Goal: Task Accomplishment & Management: Use online tool/utility

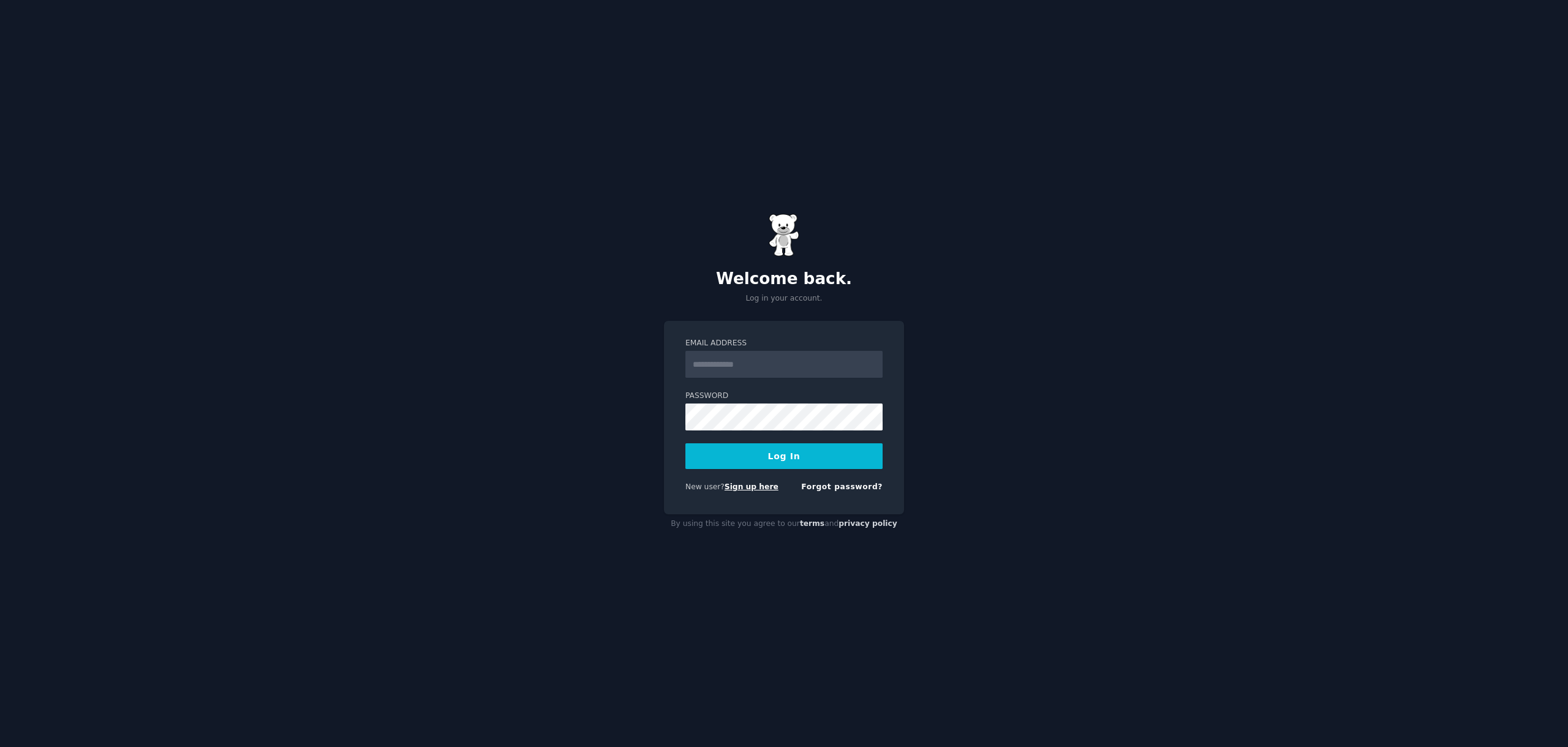
click at [754, 489] on link "Sign up here" at bounding box center [751, 486] width 54 height 9
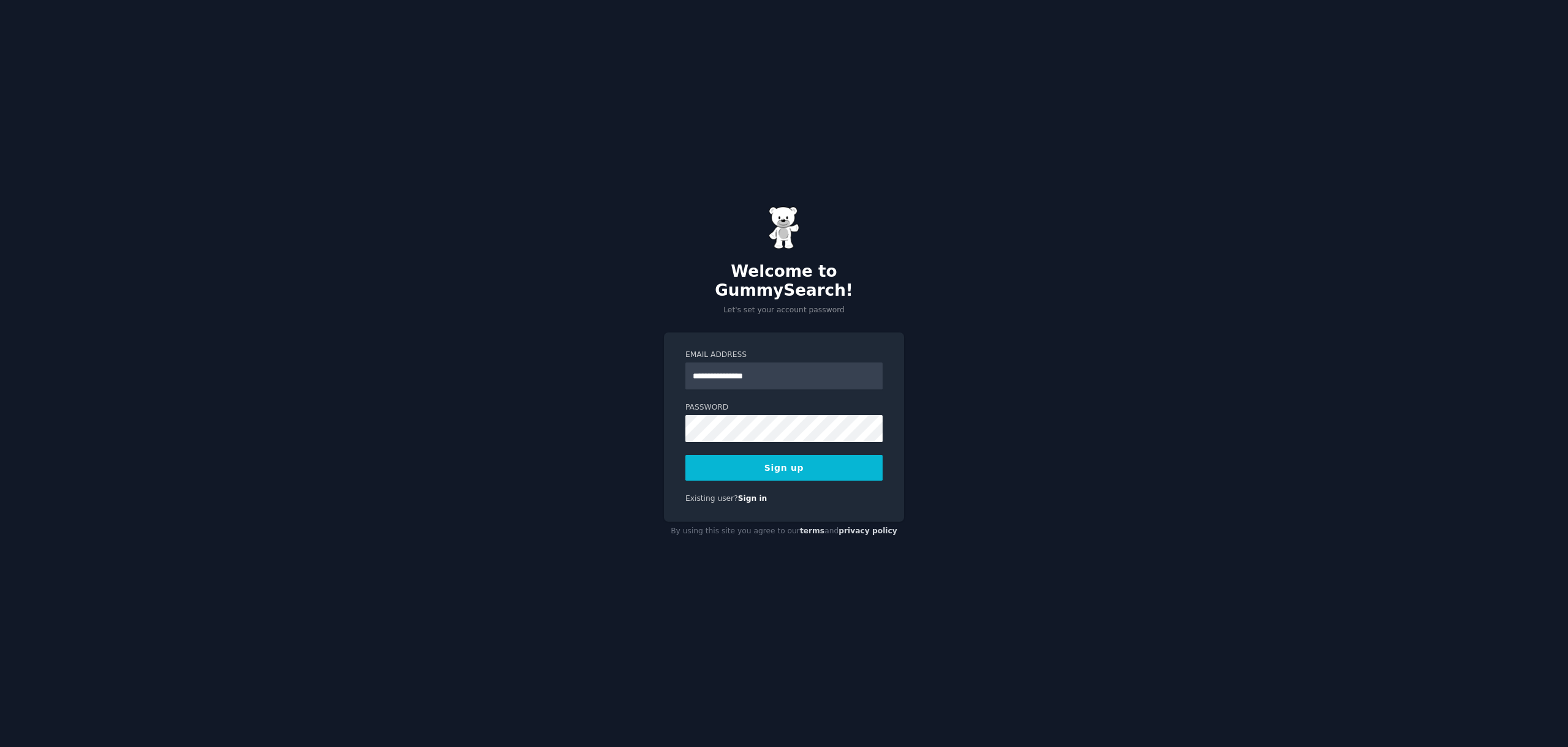
type input "**********"
click at [735, 367] on input "**********" at bounding box center [784, 375] width 197 height 27
click at [801, 372] on input "Email Address" at bounding box center [784, 375] width 197 height 27
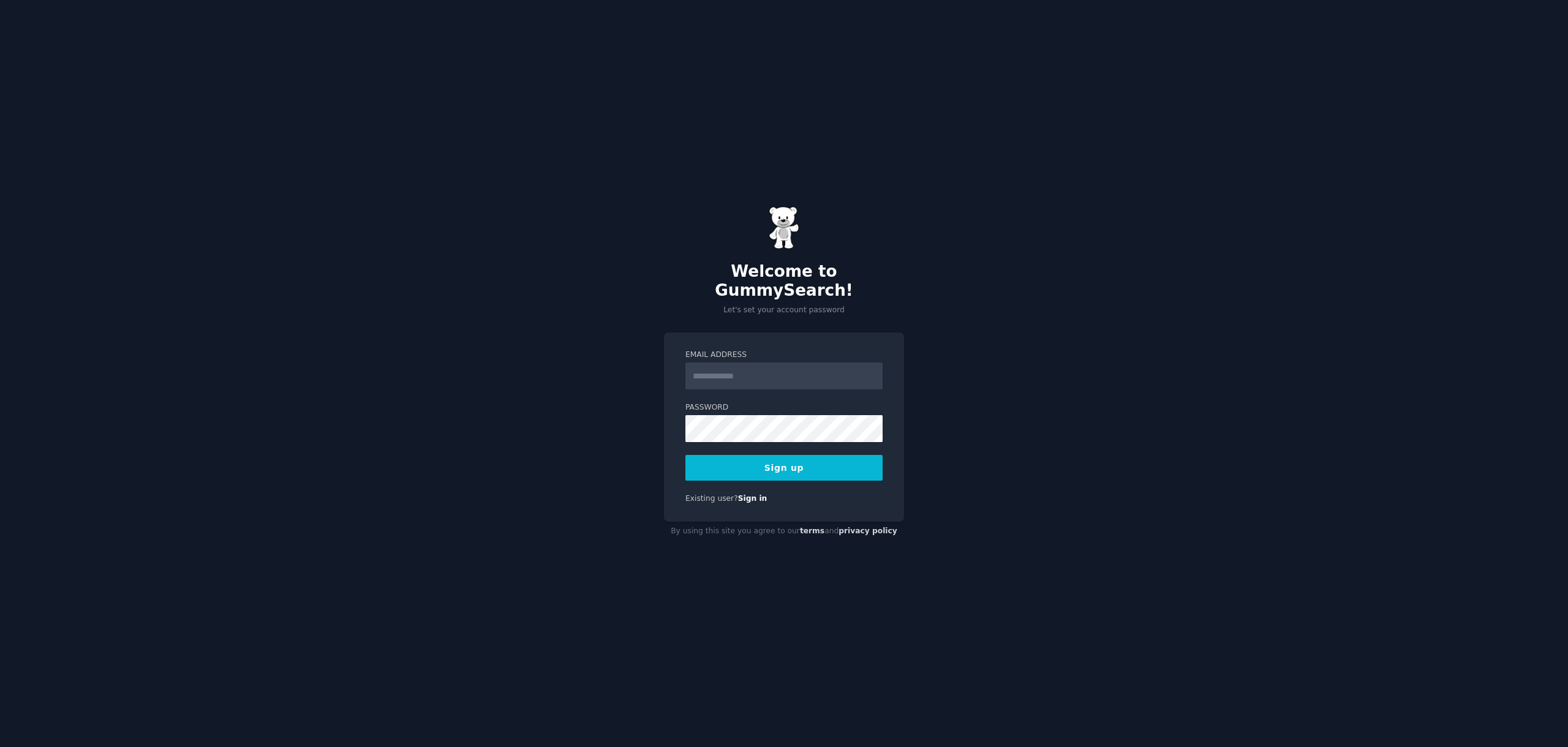
type input "**********"
click at [686, 455] on button "Sign up" at bounding box center [784, 467] width 197 height 26
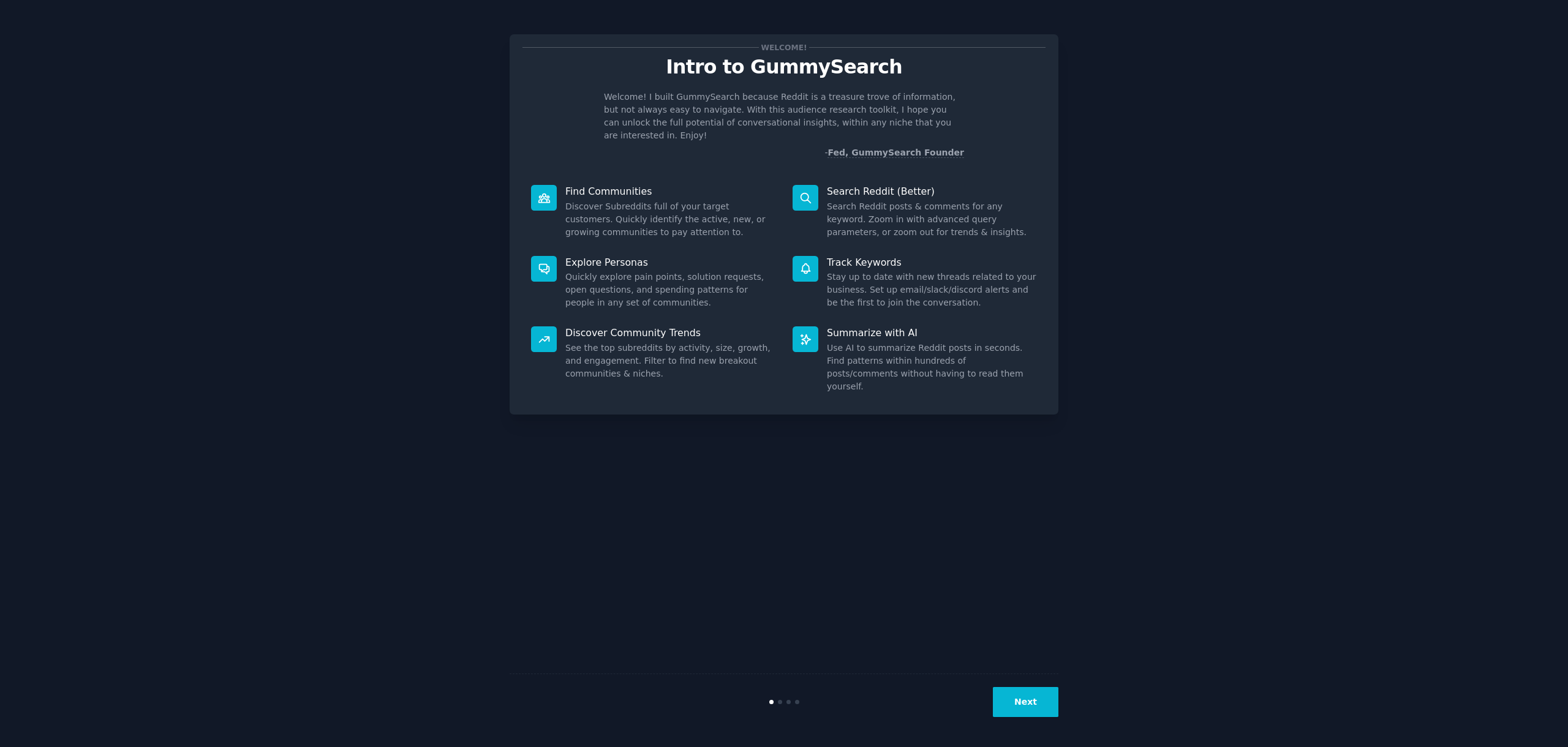
click at [1044, 709] on button "Next" at bounding box center [1026, 702] width 66 height 30
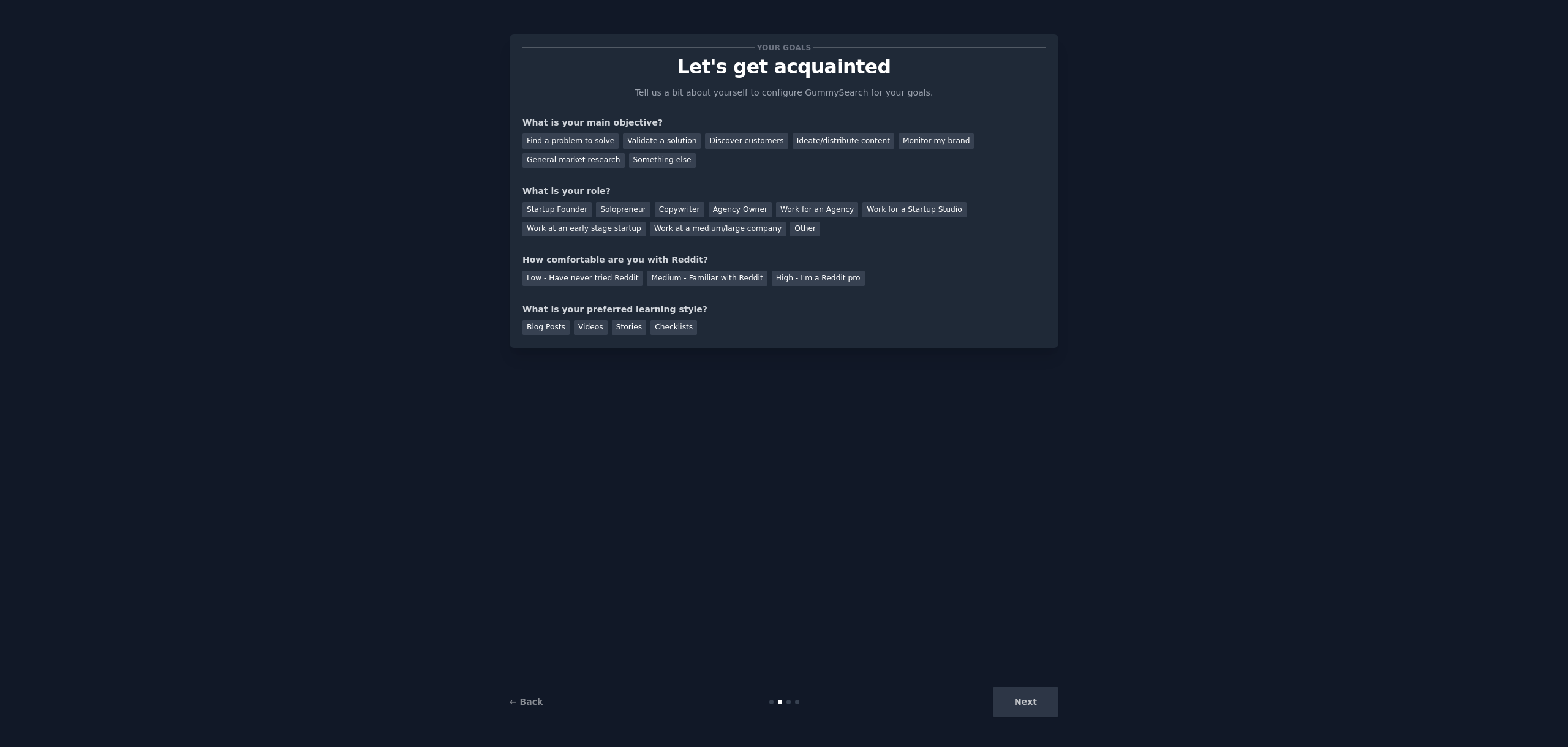
click at [1034, 705] on div "Next" at bounding box center [967, 702] width 183 height 30
click at [551, 141] on div "Find a problem to solve" at bounding box center [571, 140] width 96 height 15
click at [655, 135] on div "Validate a solution" at bounding box center [662, 140] width 77 height 15
click at [586, 135] on div "Find a problem to solve" at bounding box center [571, 140] width 96 height 15
click at [552, 210] on div "Startup Founder" at bounding box center [557, 209] width 69 height 15
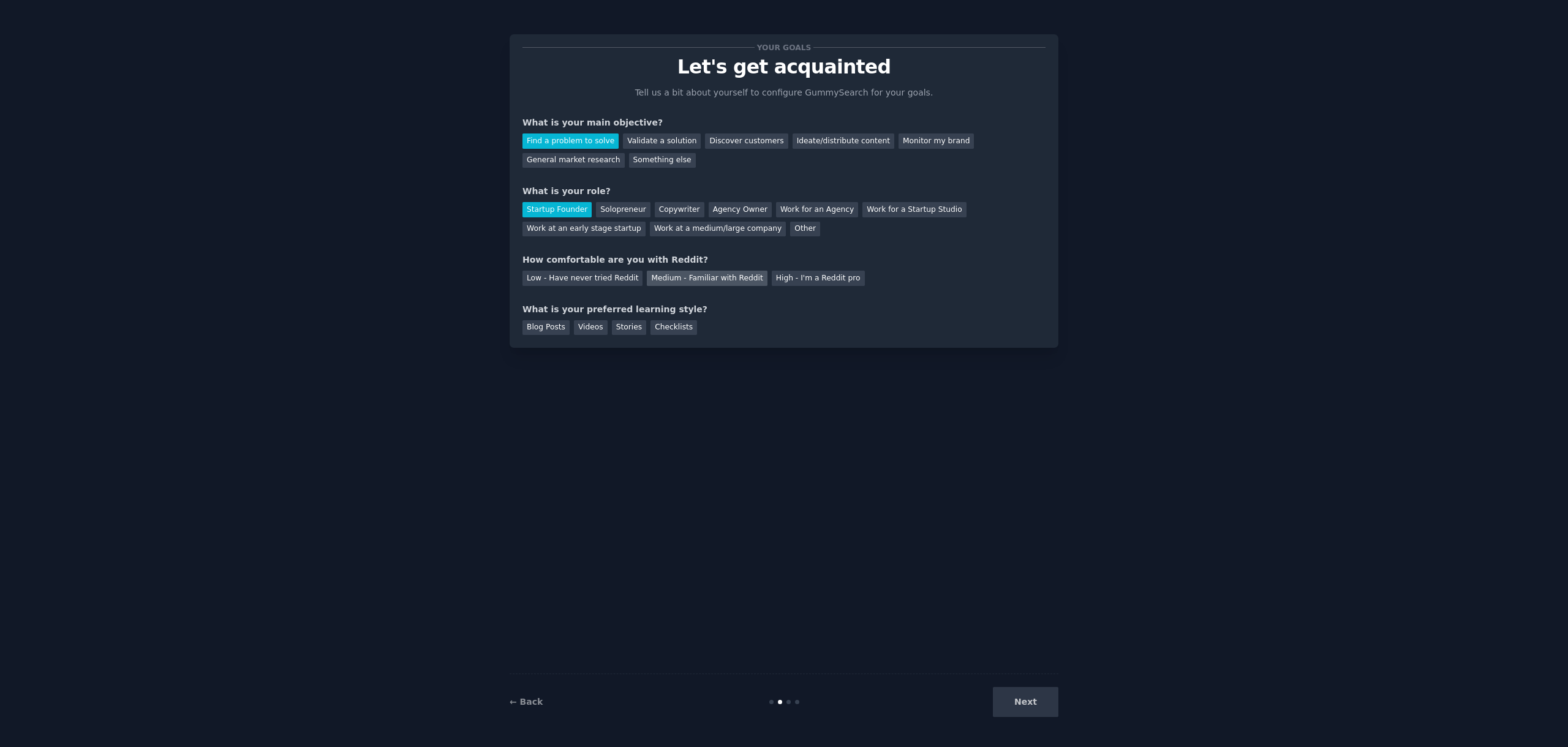
click at [735, 284] on div "Medium - Familiar with Reddit" at bounding box center [707, 278] width 120 height 15
click at [554, 330] on div "Blog Posts" at bounding box center [546, 328] width 47 height 15
click at [584, 329] on div "Videos" at bounding box center [590, 328] width 33 height 15
click at [558, 330] on div "Blog Posts" at bounding box center [546, 328] width 47 height 15
click at [1001, 691] on button "Next" at bounding box center [1026, 702] width 66 height 30
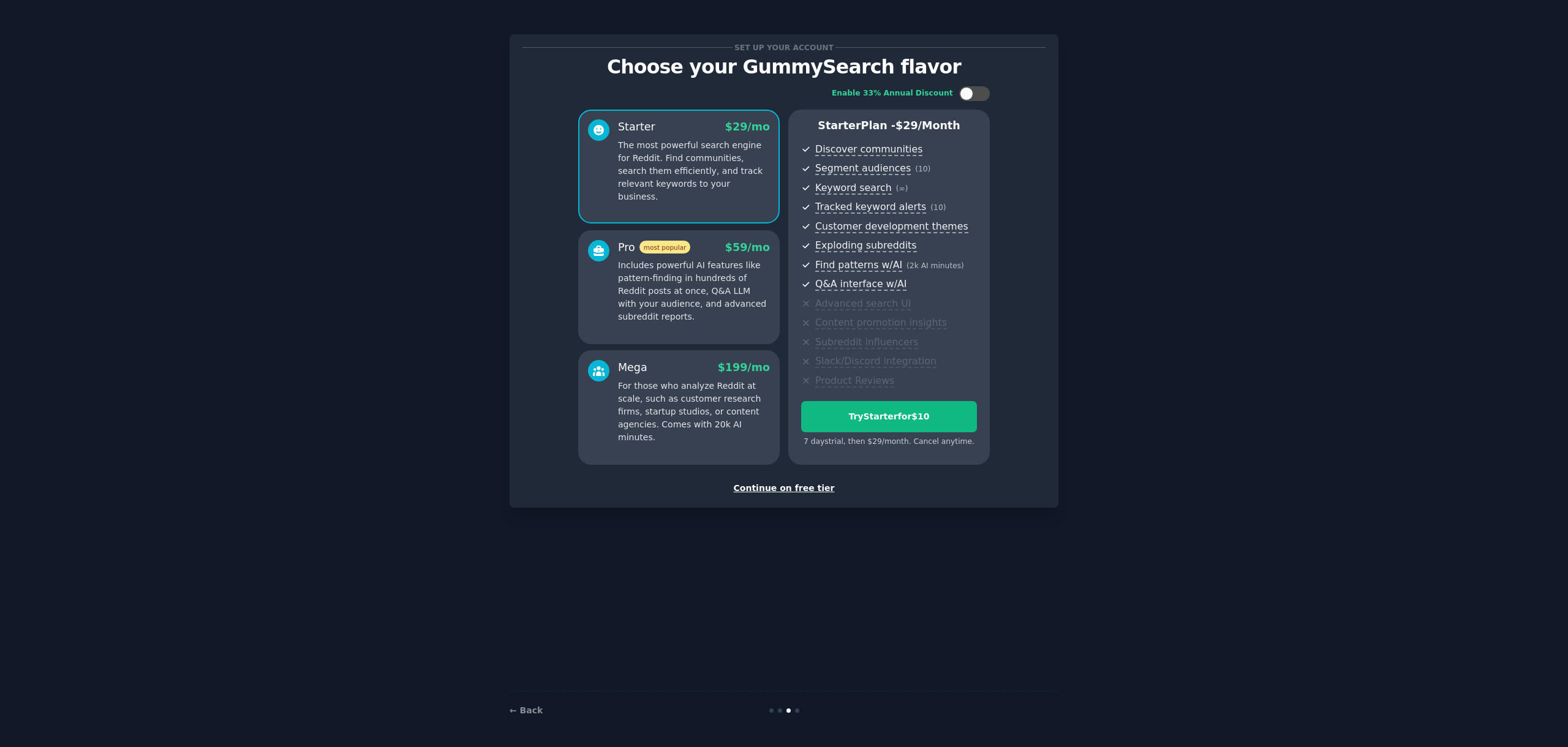
click at [813, 493] on div "Continue on free tier" at bounding box center [784, 488] width 523 height 13
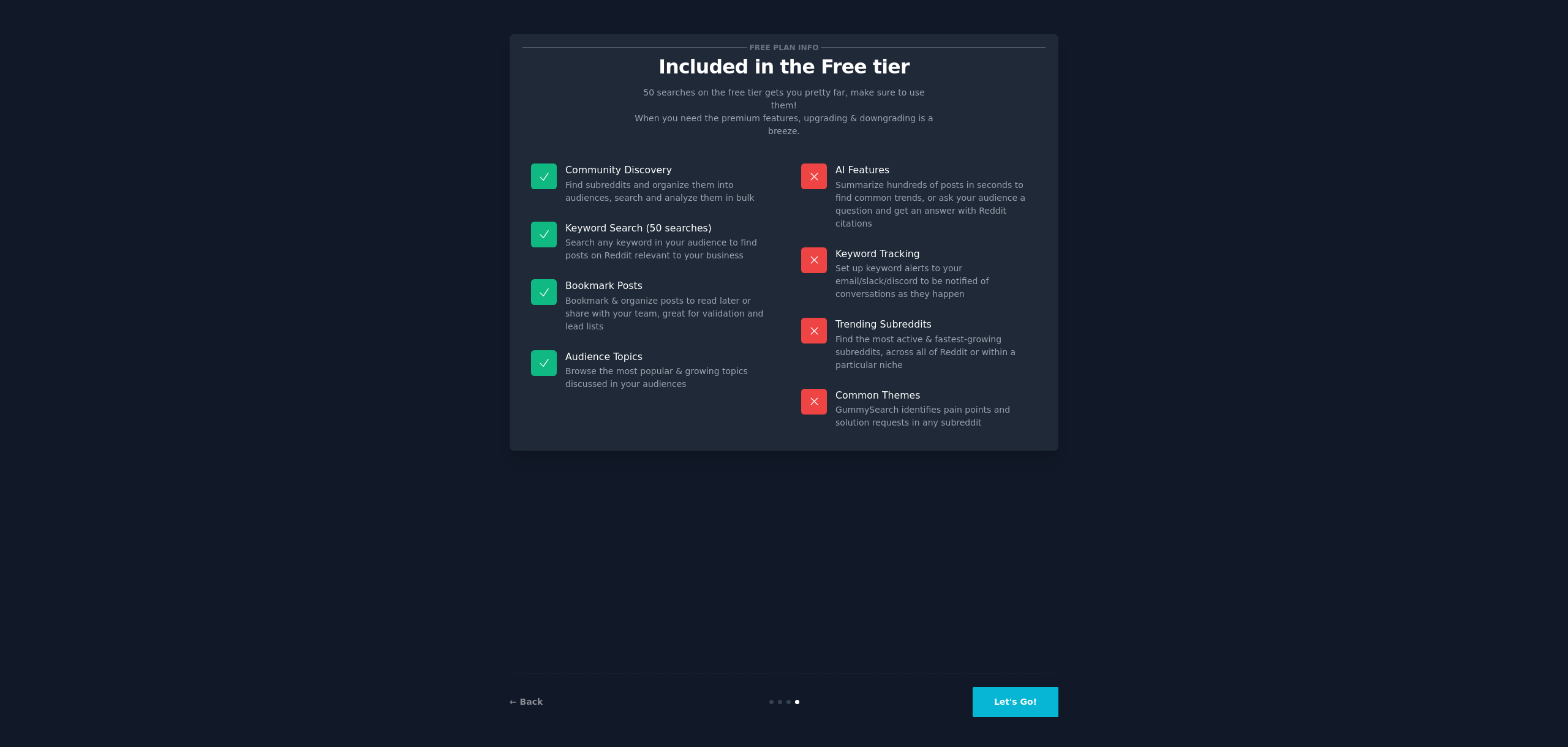
click at [1021, 707] on button "Let's Go!" at bounding box center [1015, 702] width 86 height 30
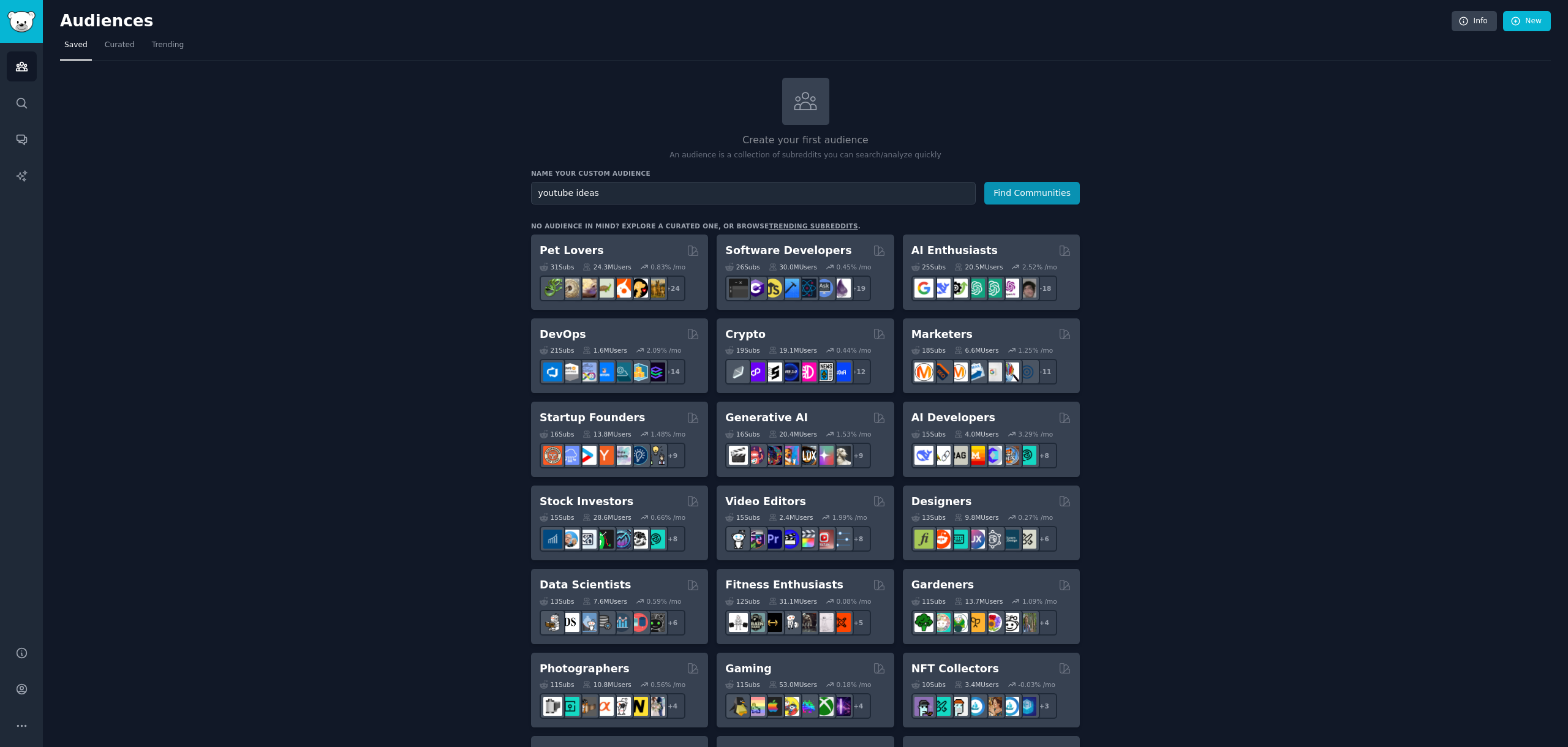
type input "youtube ideas"
click at [984, 182] on button "Find Communities" at bounding box center [1032, 193] width 95 height 23
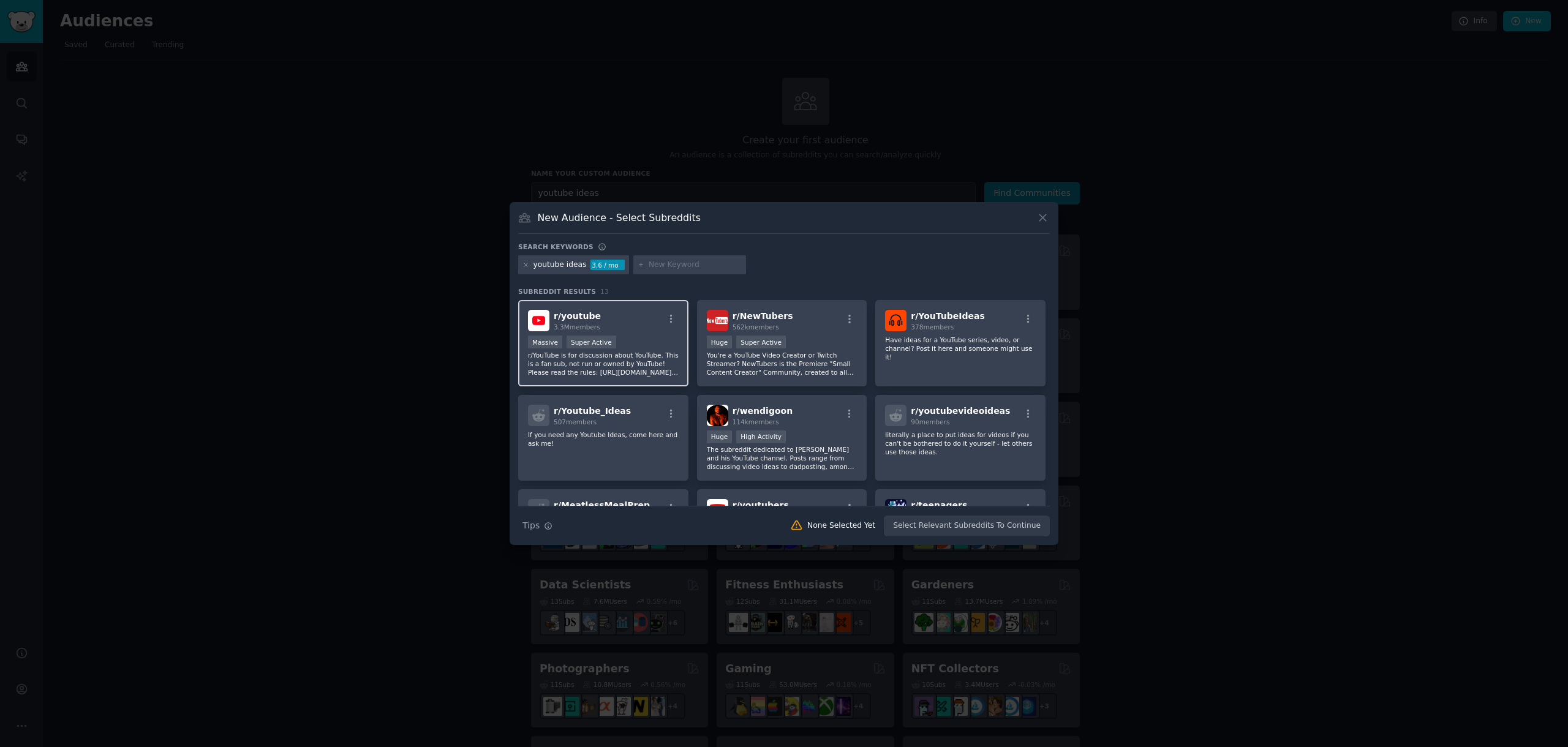
click at [638, 316] on div "r/ youtube 3.3M members" at bounding box center [603, 320] width 150 height 22
click at [1006, 532] on button "Create Audience" at bounding box center [1009, 526] width 81 height 21
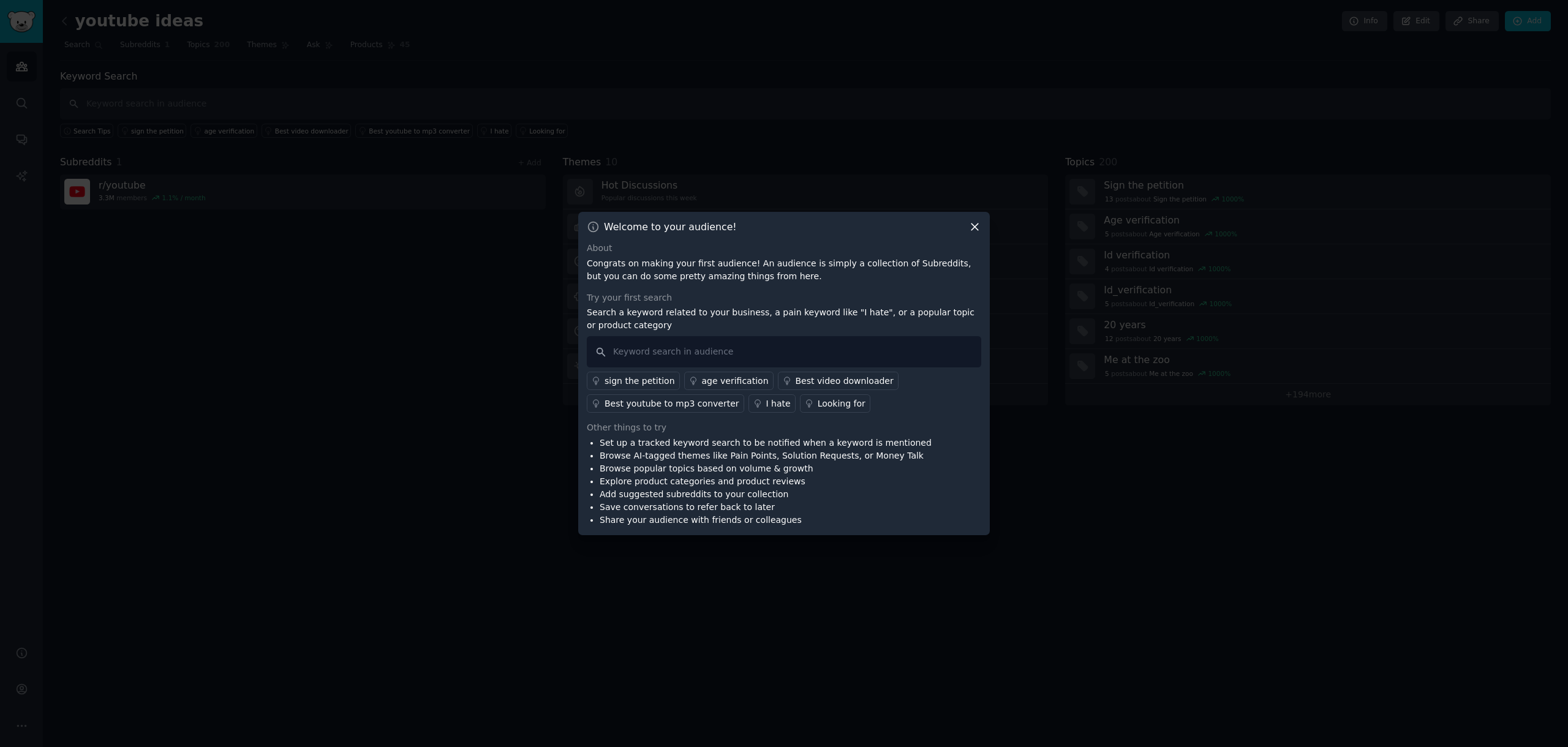
click at [642, 382] on div "sign the petition" at bounding box center [640, 381] width 70 height 13
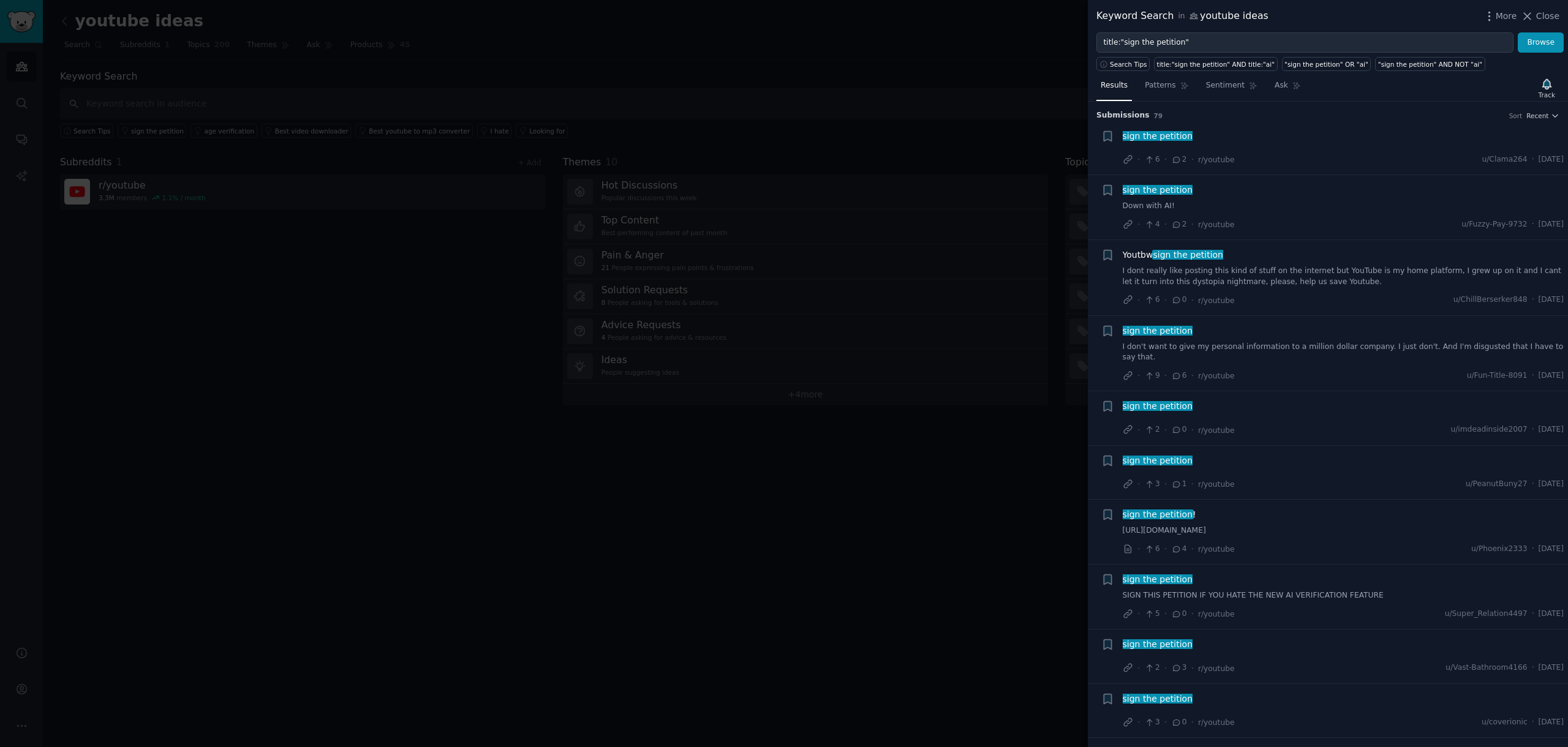
click at [984, 85] on div at bounding box center [784, 374] width 1568 height 747
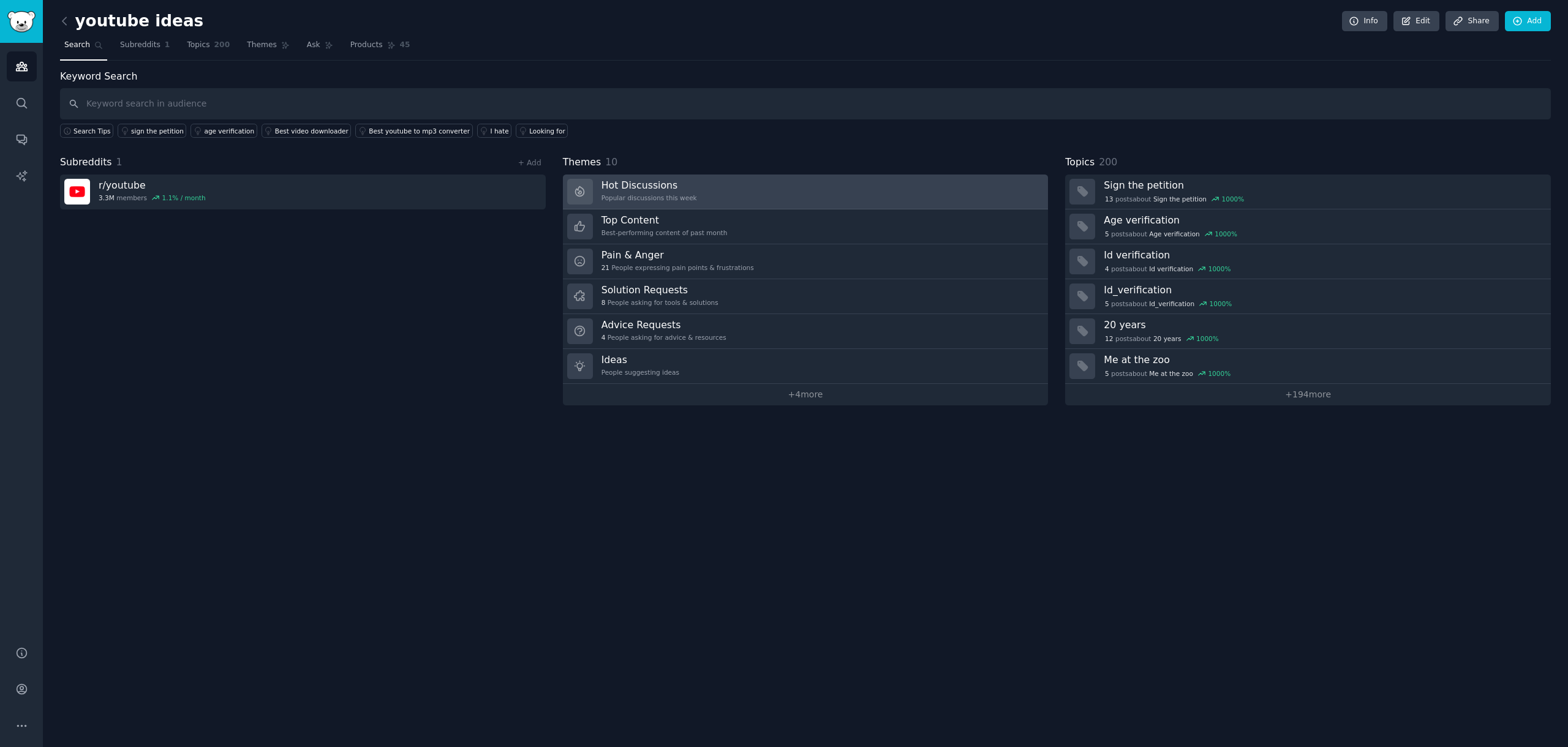
click at [841, 192] on link "Hot Discussions Popular discussions this week" at bounding box center [806, 192] width 486 height 35
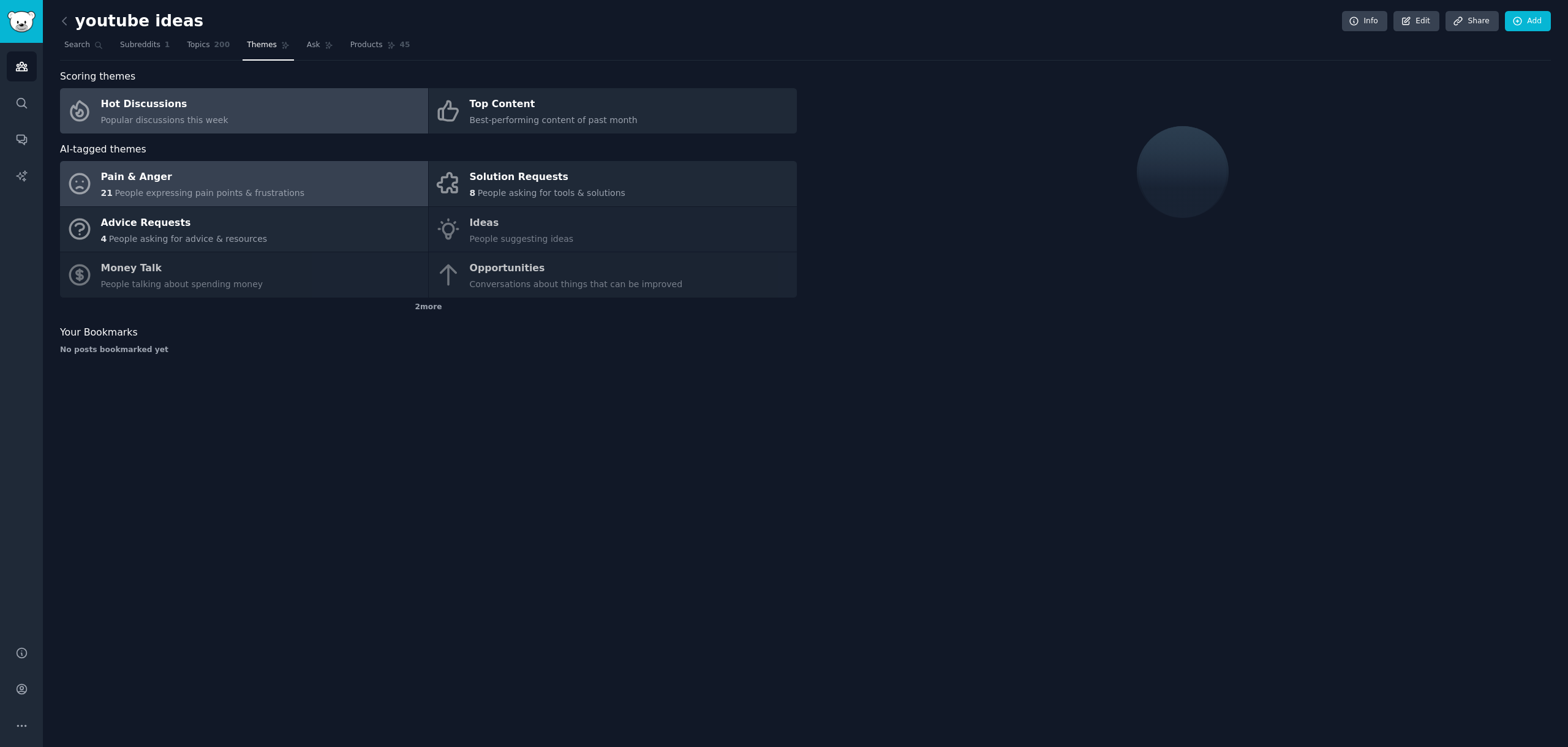
click at [175, 184] on div "Pain & Anger" at bounding box center [203, 178] width 204 height 20
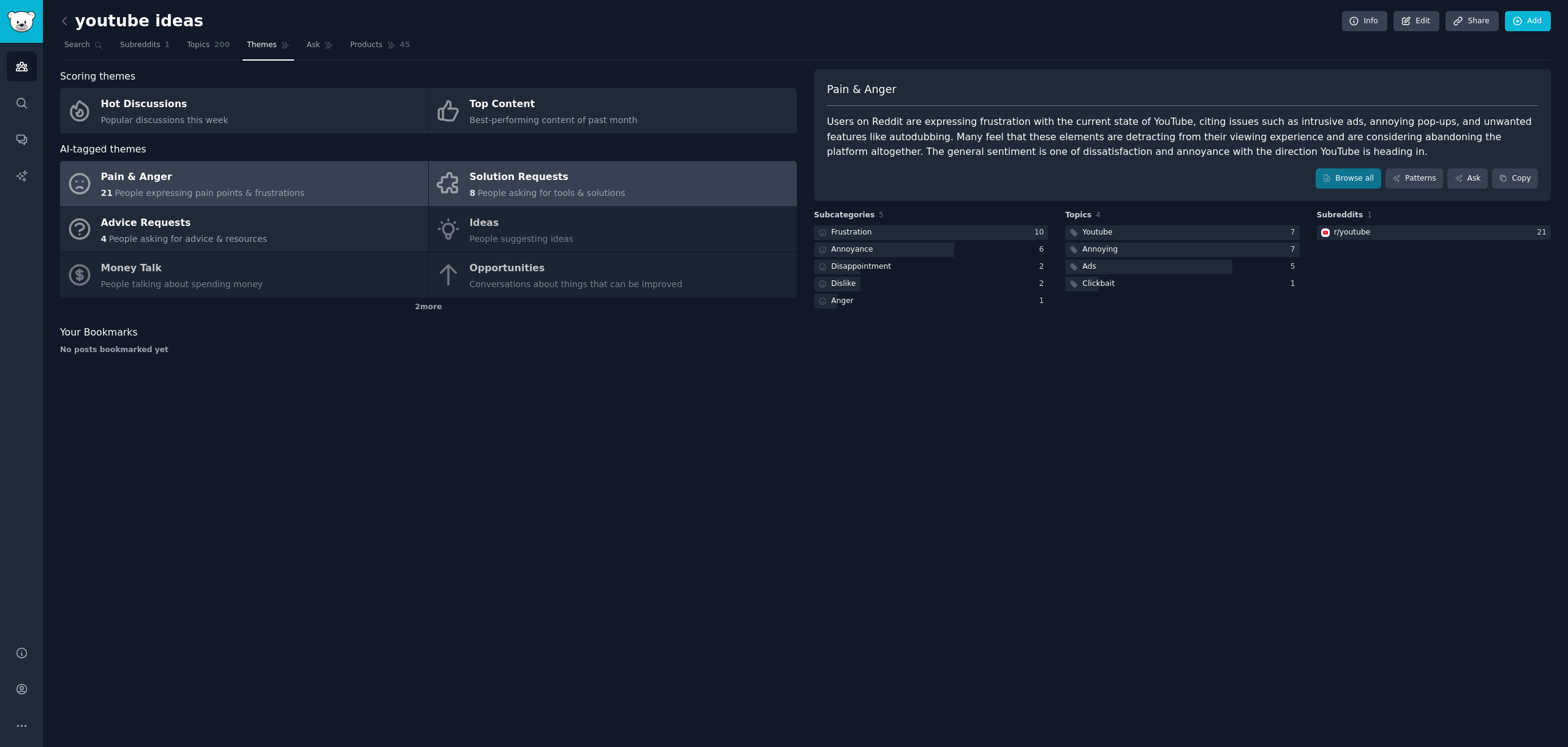
click at [523, 199] on div "8 People asking for tools & solutions" at bounding box center [547, 193] width 156 height 13
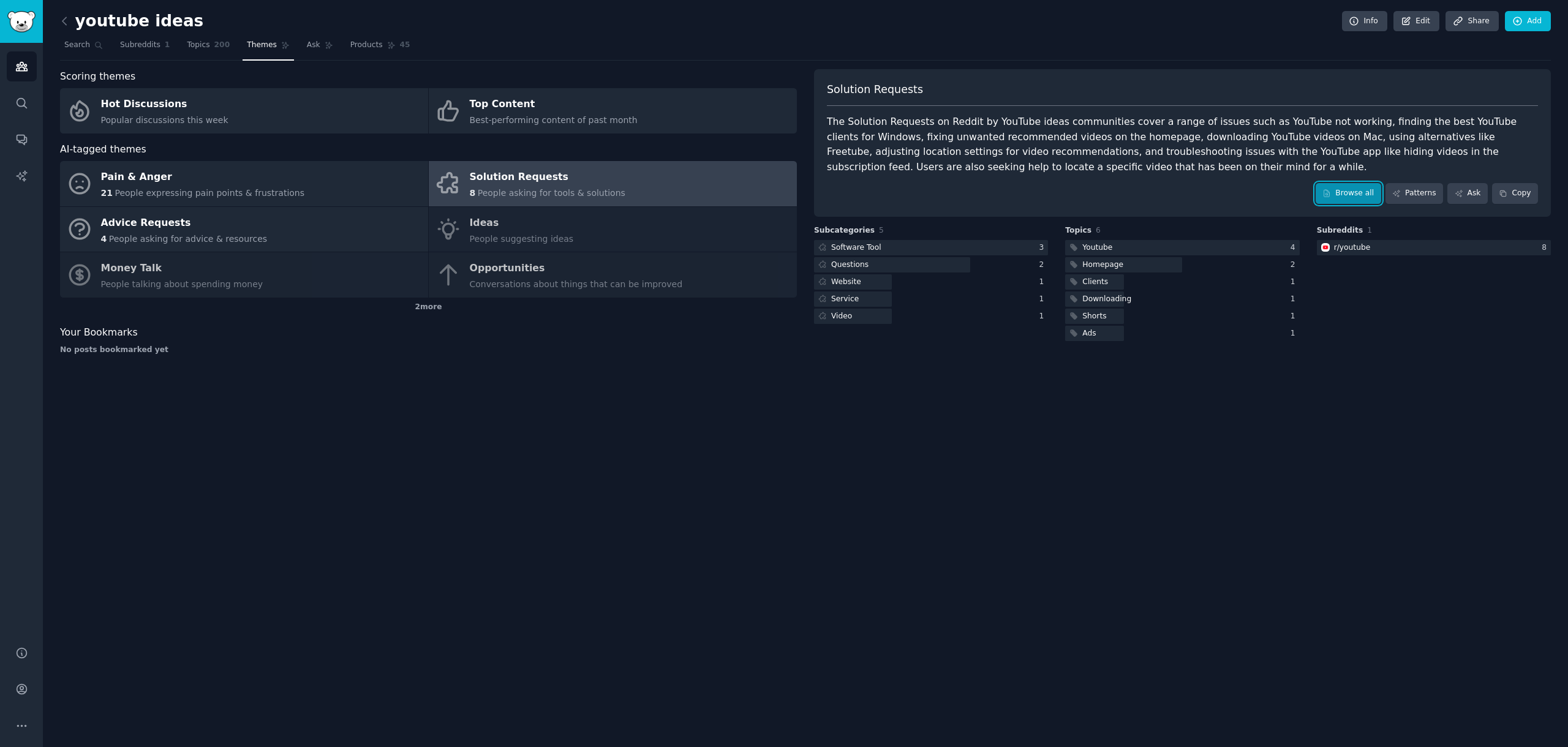
click at [1366, 191] on link "Browse all" at bounding box center [1348, 194] width 66 height 21
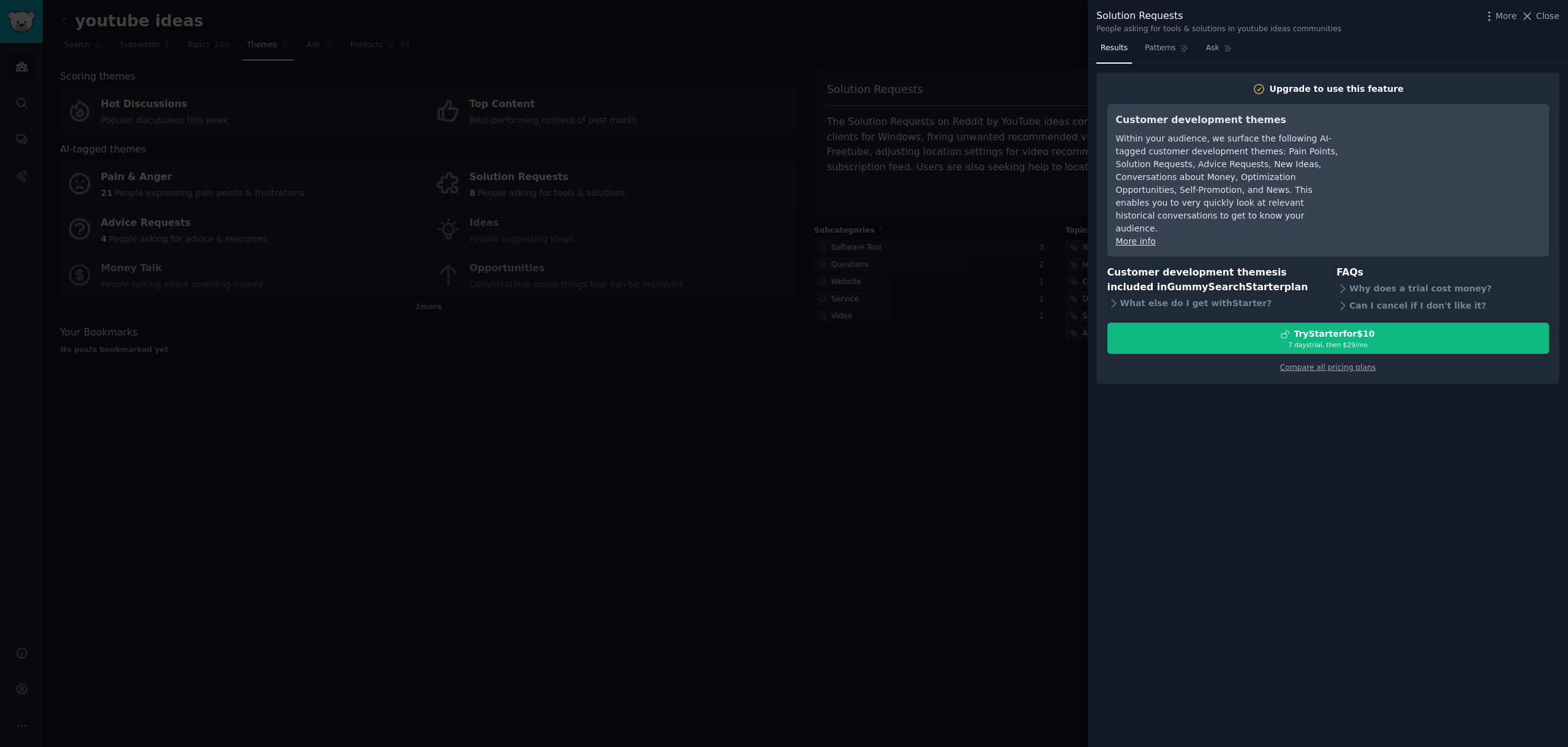
click at [955, 441] on div at bounding box center [784, 374] width 1568 height 747
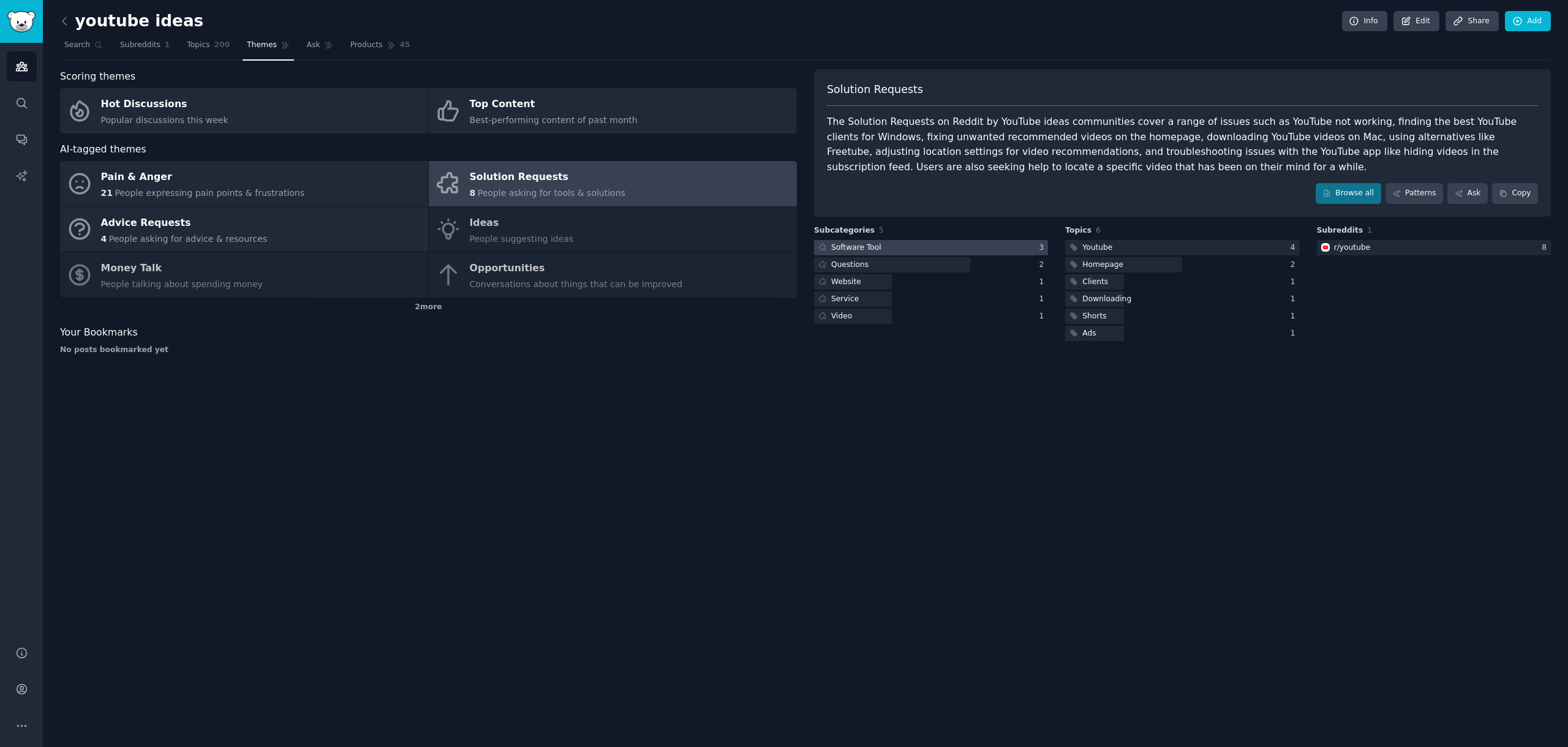
click at [914, 248] on div at bounding box center [931, 247] width 234 height 15
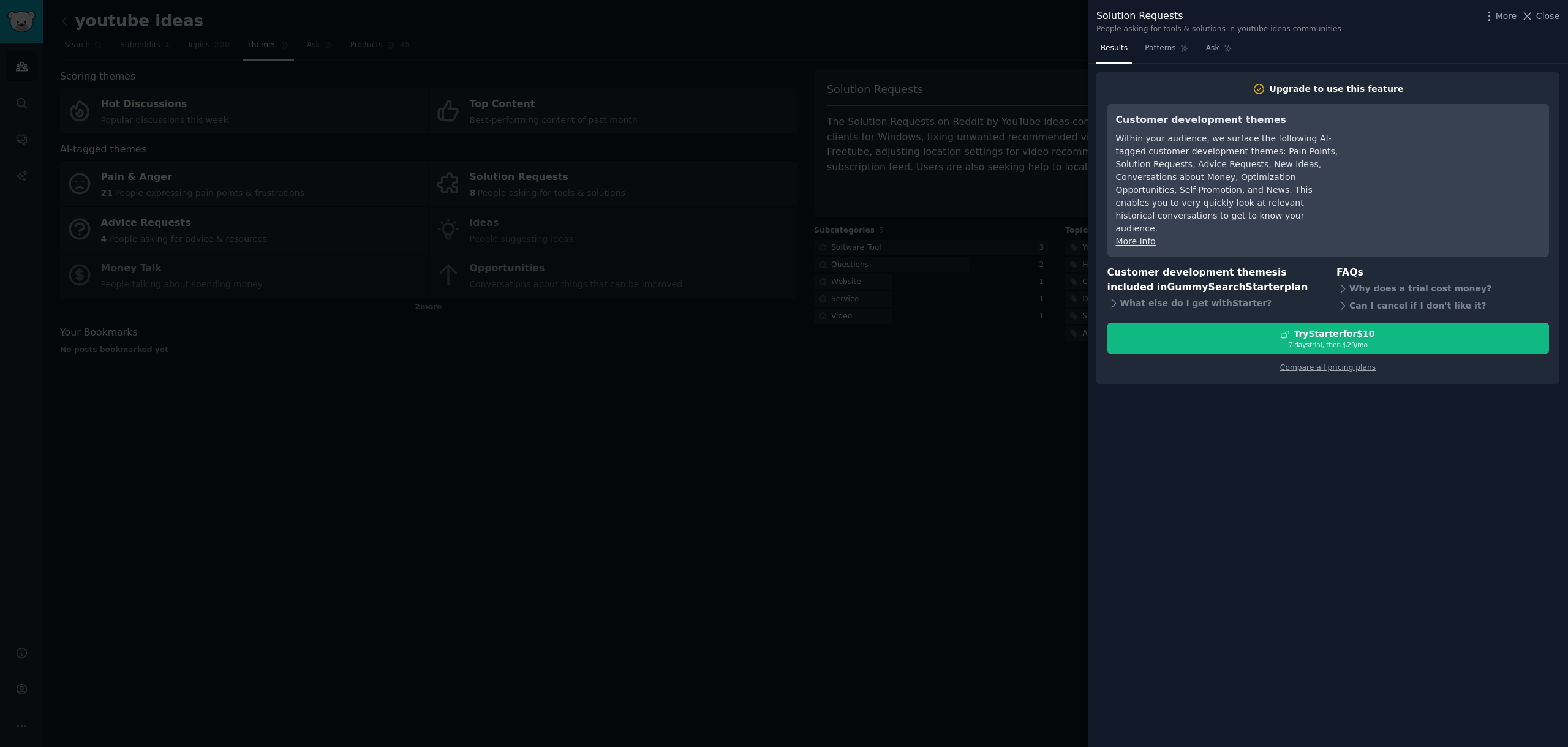
click at [993, 372] on div at bounding box center [784, 374] width 1568 height 747
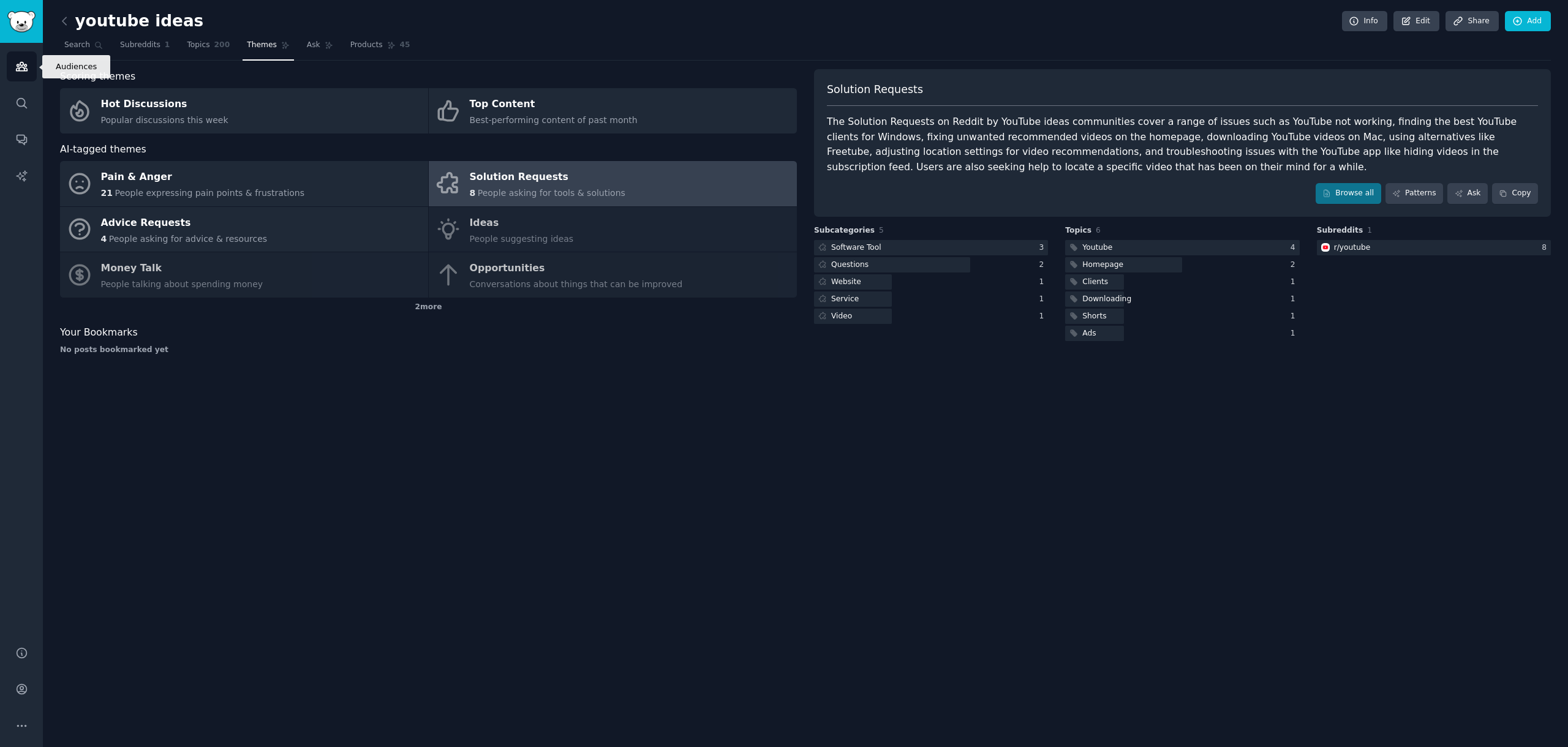
click at [23, 67] on icon "Sidebar" at bounding box center [21, 66] width 11 height 9
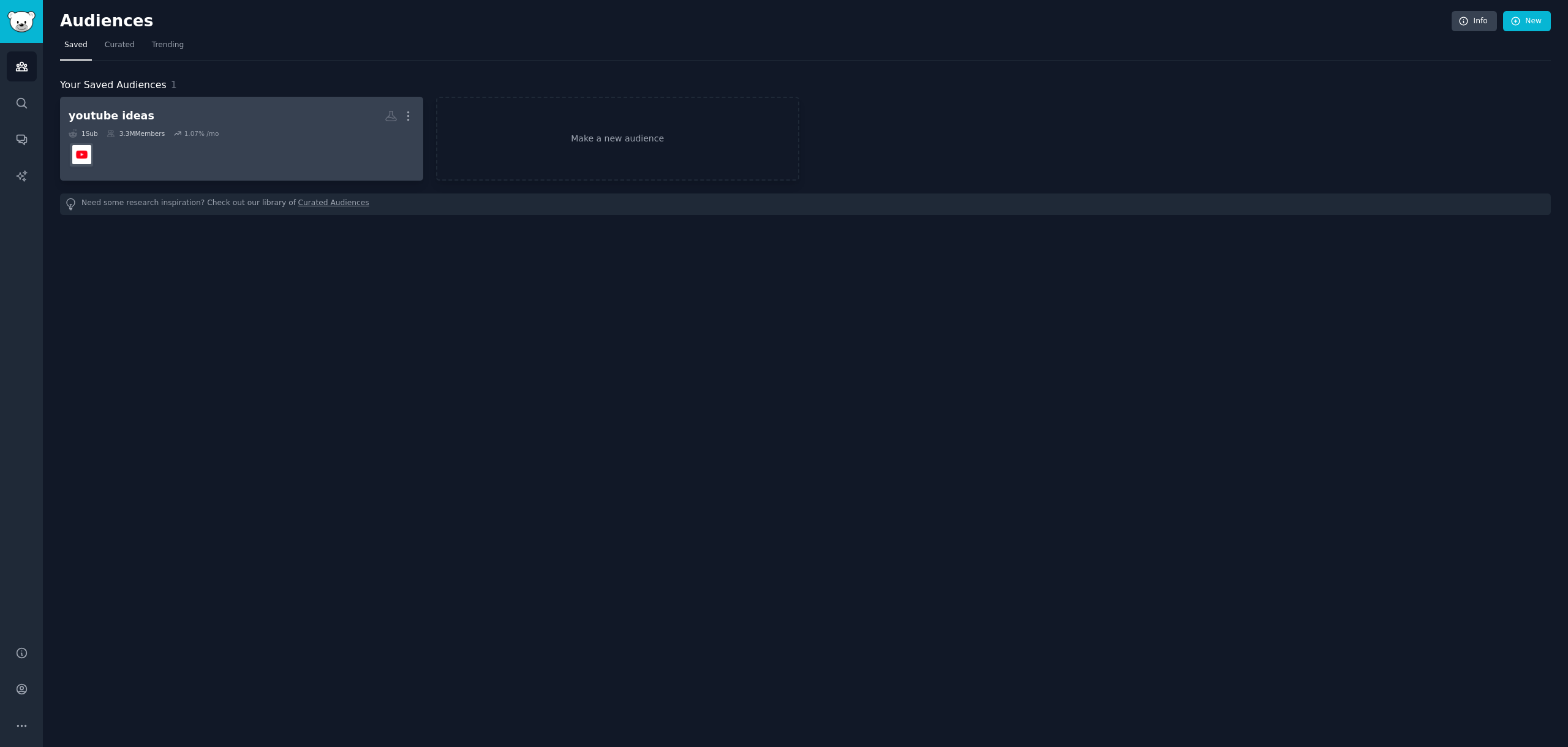
click at [258, 153] on dd at bounding box center [241, 155] width 346 height 34
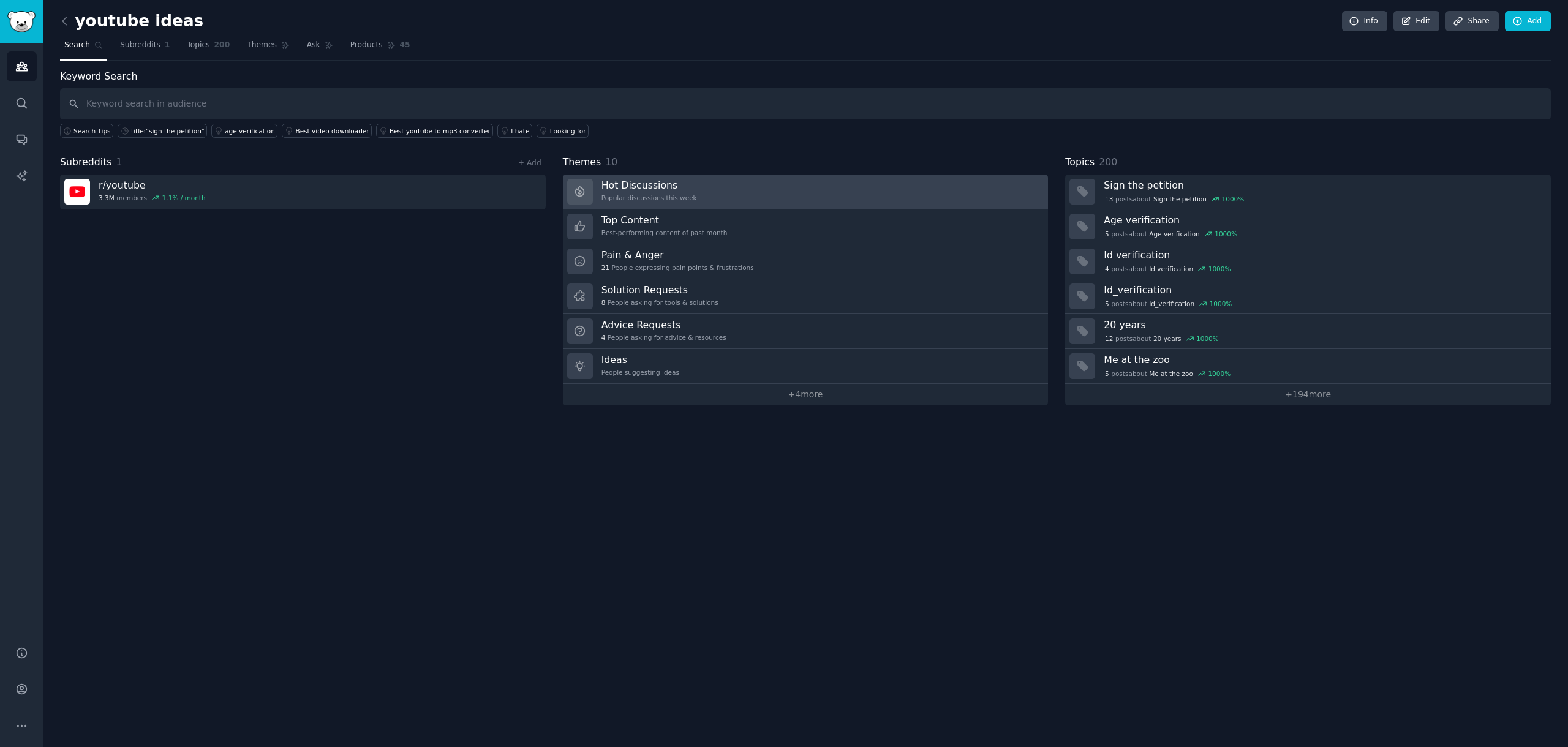
click at [715, 197] on link "Hot Discussions Popular discussions this week" at bounding box center [806, 192] width 486 height 35
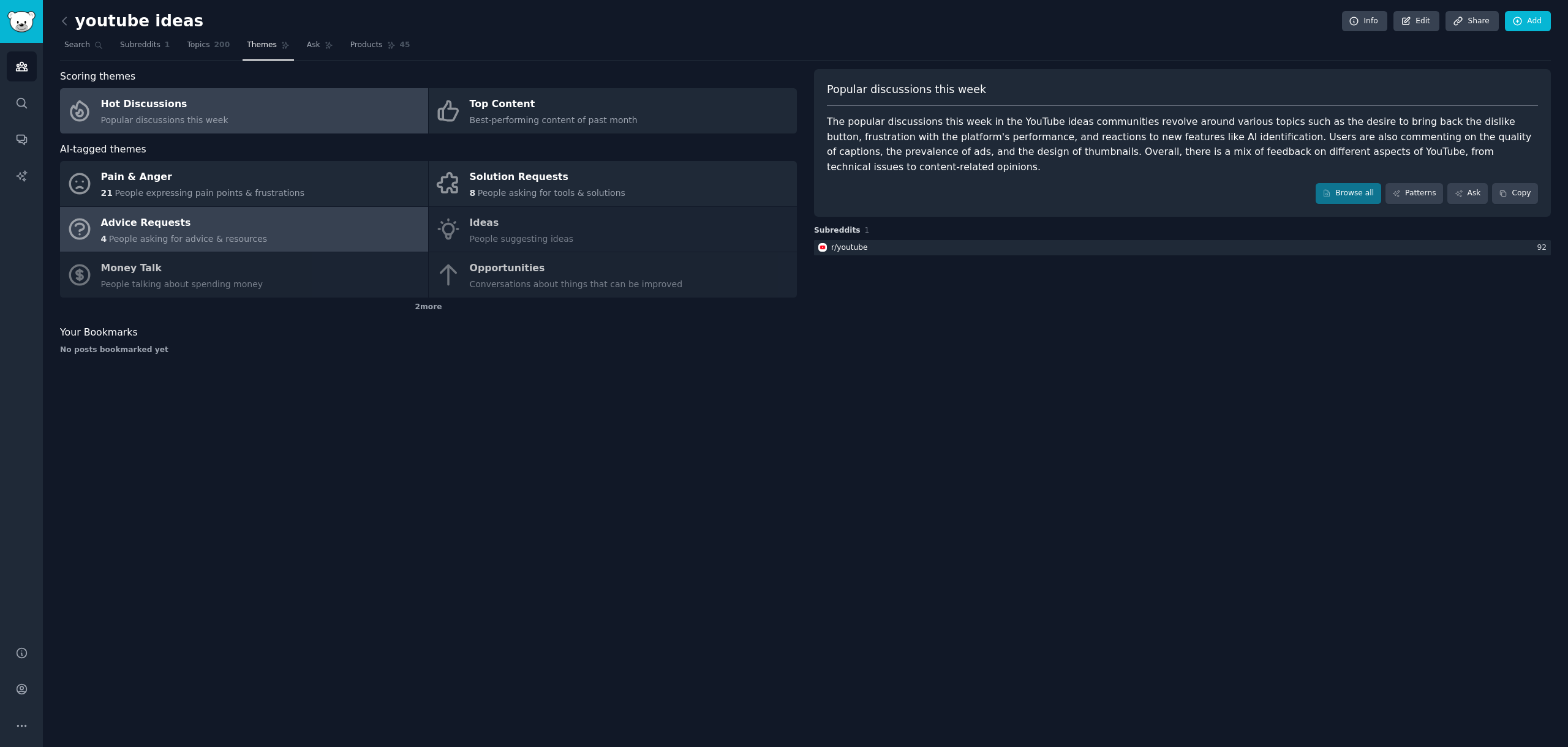
click at [261, 242] on link "Advice Requests 4 People asking for advice & resources" at bounding box center [244, 229] width 368 height 45
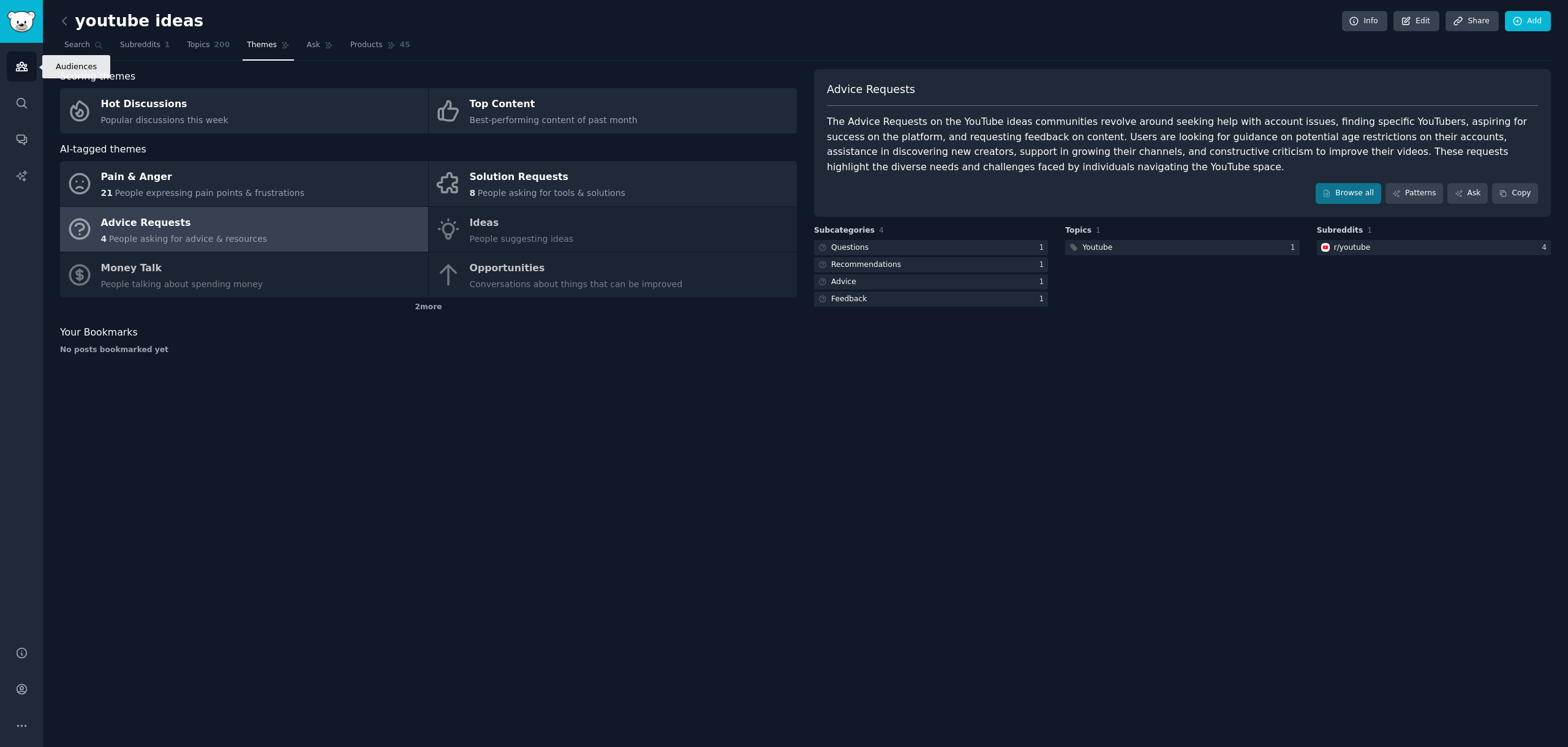
click at [12, 63] on link "Audiences" at bounding box center [22, 66] width 30 height 30
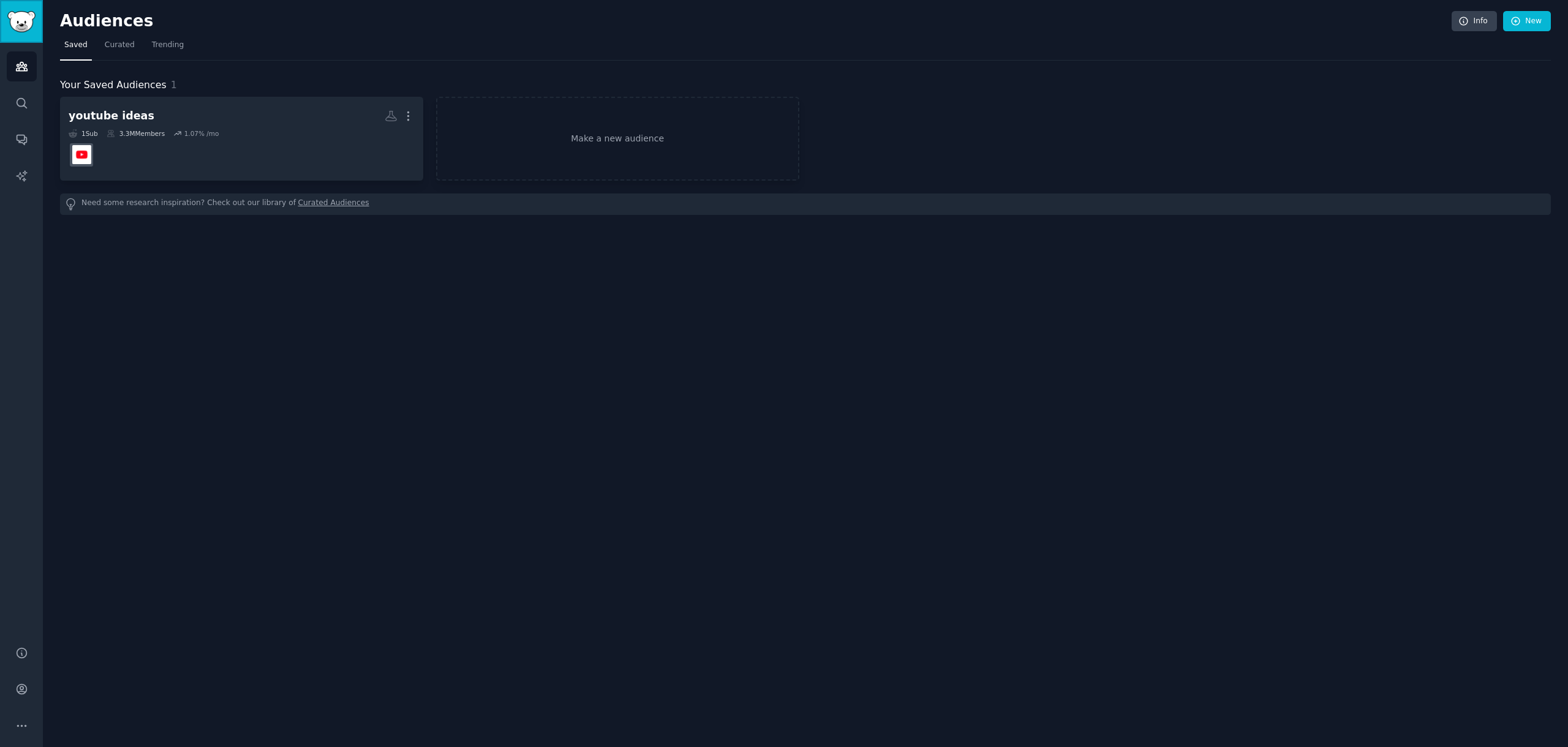
click at [15, 29] on img "Sidebar" at bounding box center [21, 22] width 28 height 22
click at [22, 66] on icon "Sidebar" at bounding box center [21, 66] width 11 height 9
click at [550, 132] on link "Make a new audience" at bounding box center [617, 139] width 363 height 84
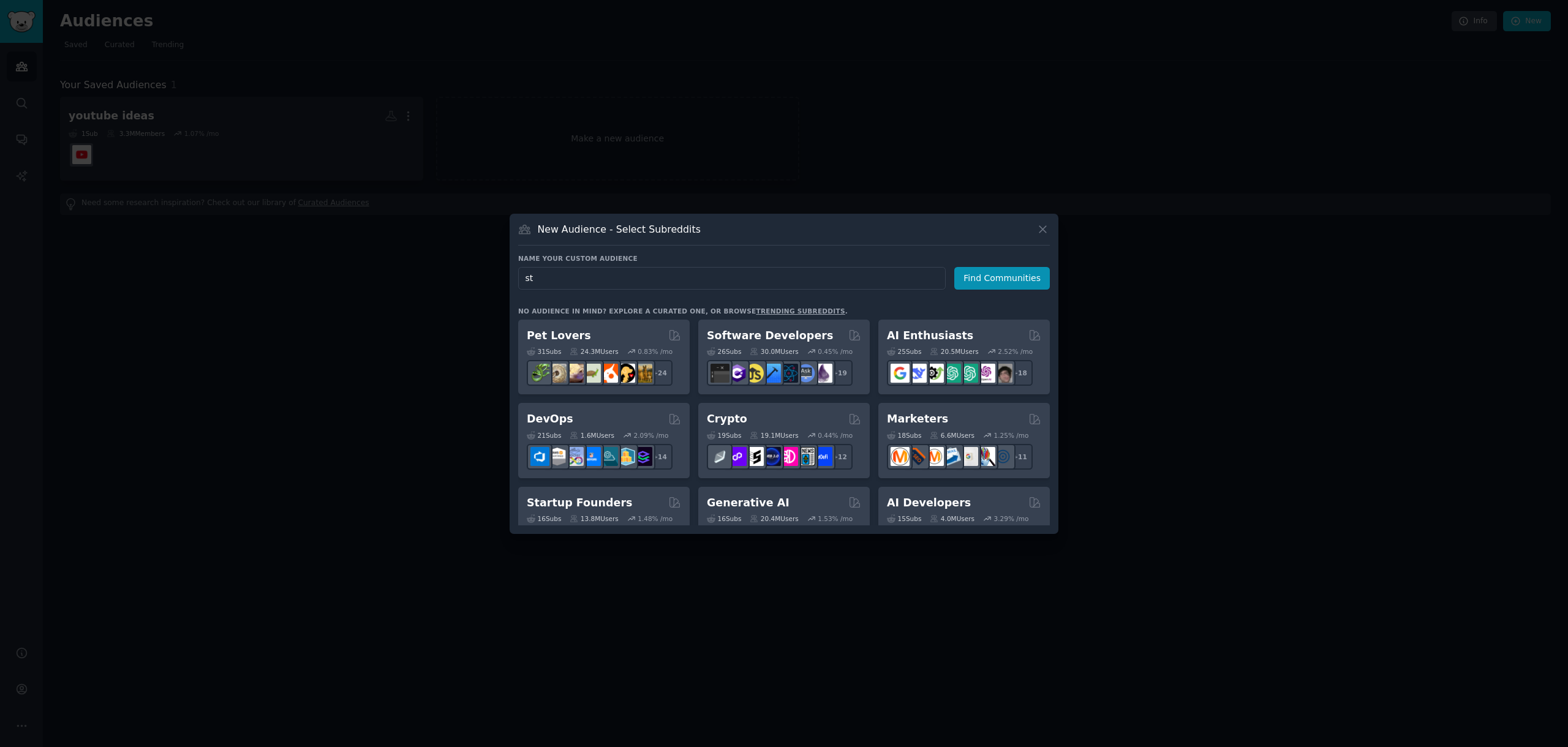
type input "s"
type input "n"
type input "automation"
click button "Find Communities" at bounding box center [1001, 278] width 95 height 23
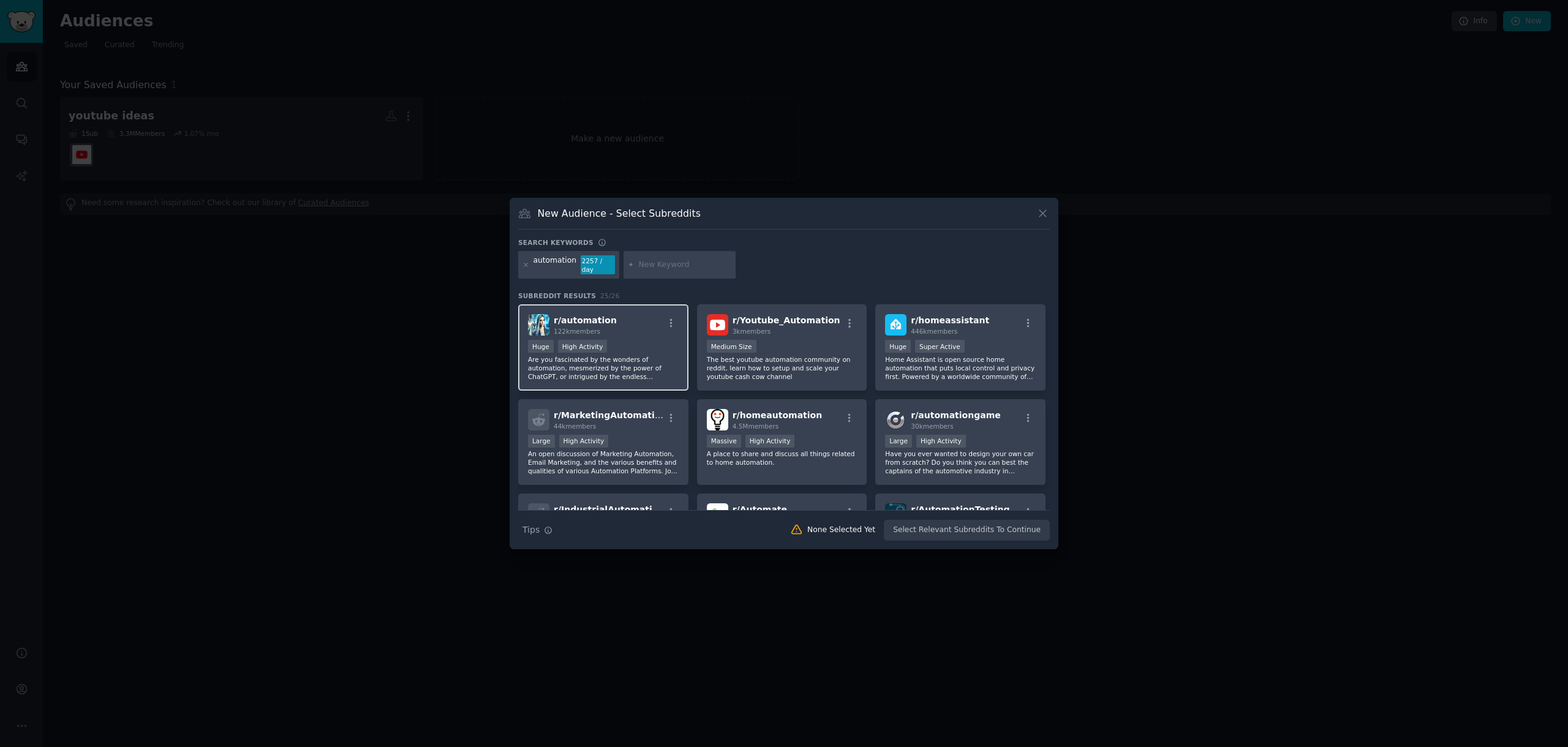
click at [653, 330] on div "r/ automation 122k members" at bounding box center [603, 324] width 150 height 22
click at [1007, 534] on button "Create Audience" at bounding box center [1009, 530] width 81 height 21
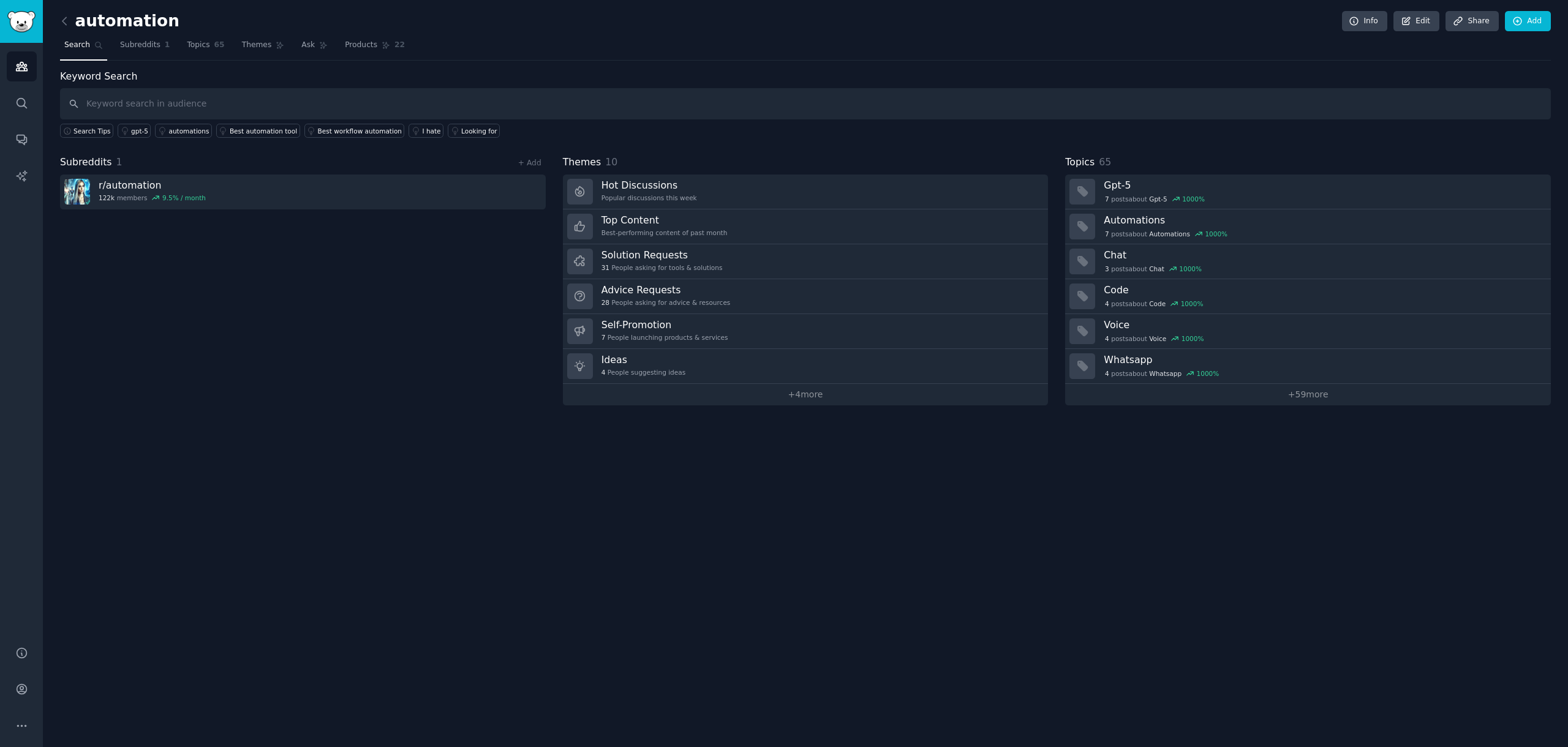
click at [81, 45] on span "Search" at bounding box center [77, 45] width 26 height 11
click at [23, 62] on icon "Sidebar" at bounding box center [22, 66] width 13 height 13
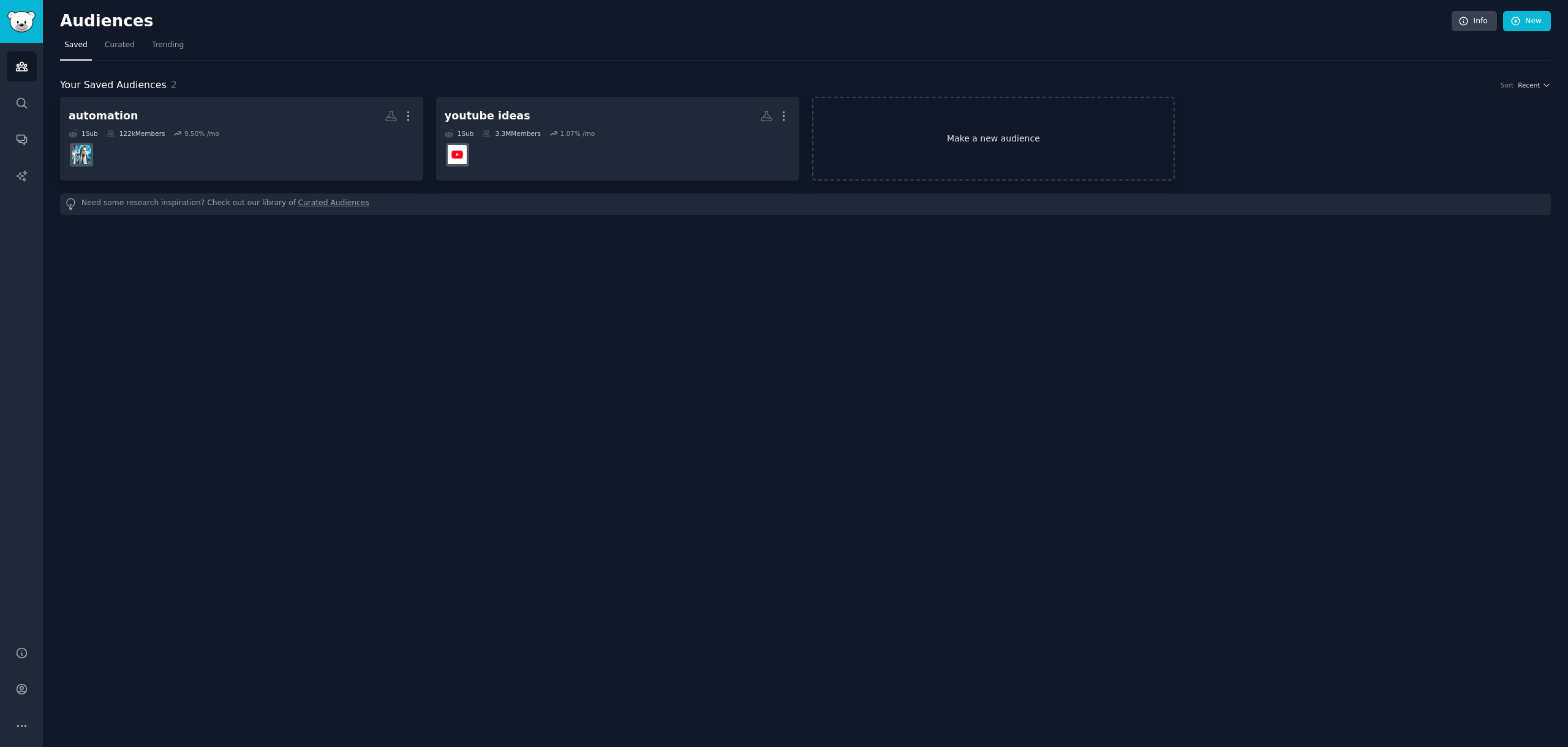
click at [896, 139] on link "Make a new audience" at bounding box center [993, 139] width 363 height 84
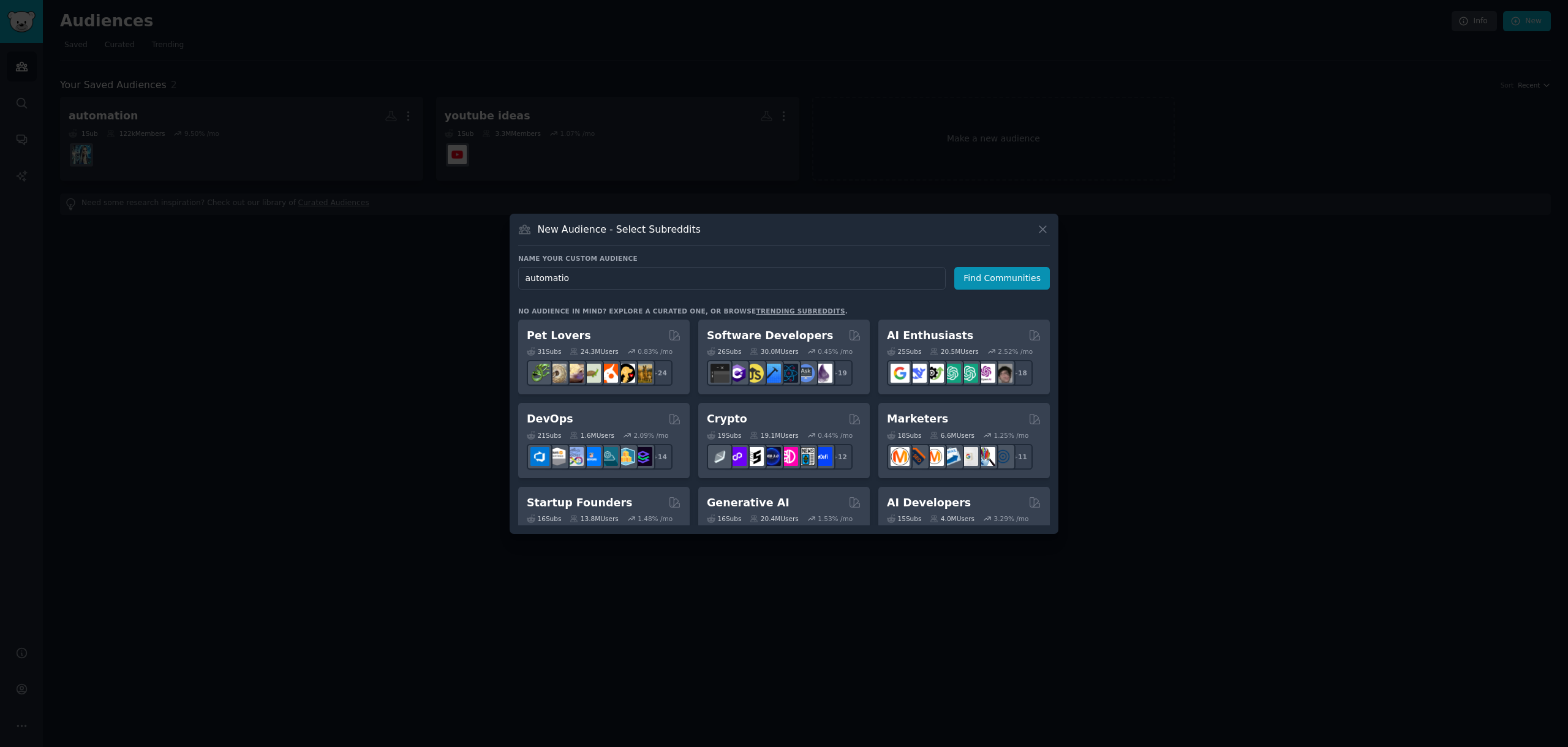
type input "automation"
click button "Find Communities" at bounding box center [1001, 278] width 95 height 23
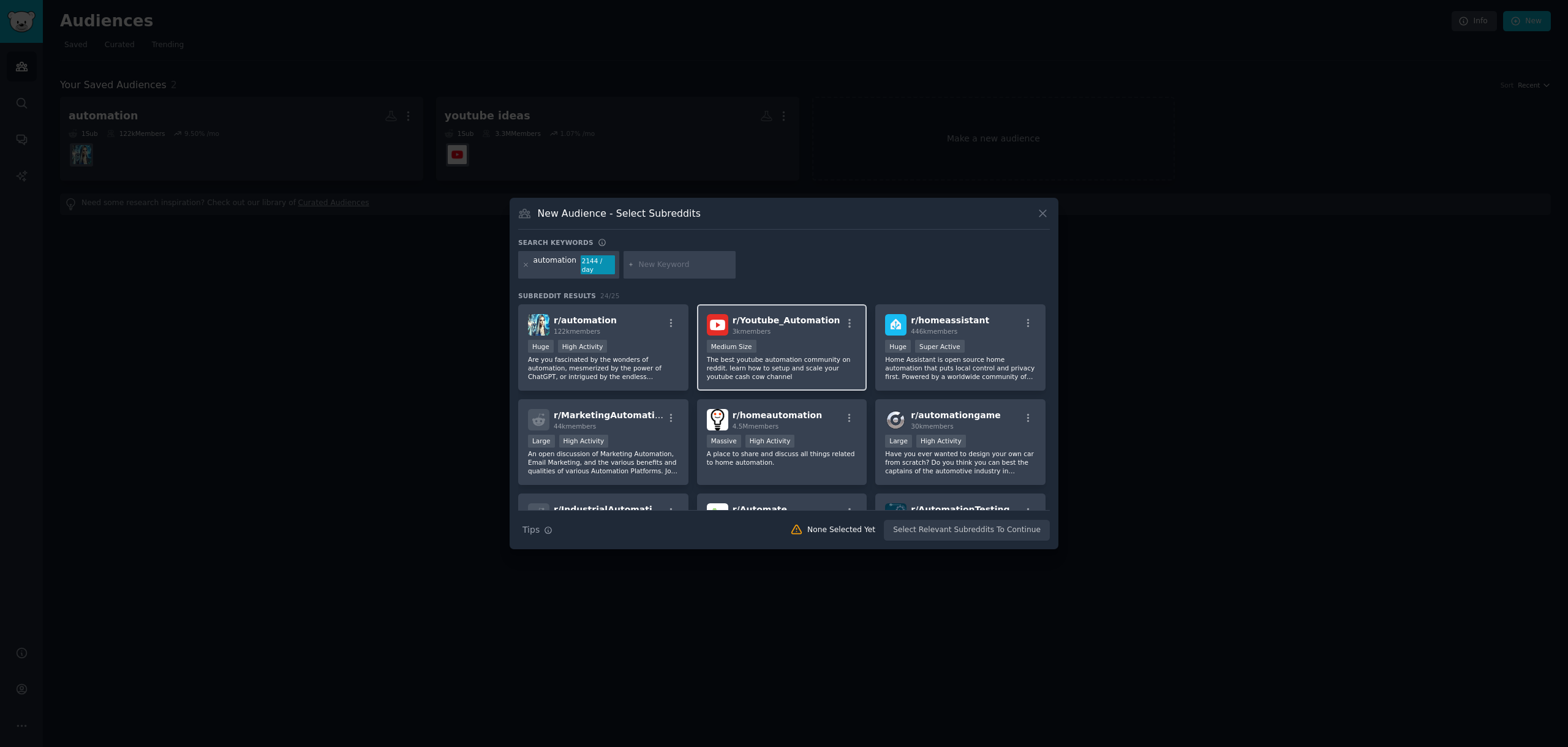
click at [807, 343] on div "Medium Size" at bounding box center [781, 347] width 150 height 15
click at [1013, 532] on button "Create Audience" at bounding box center [1009, 530] width 81 height 21
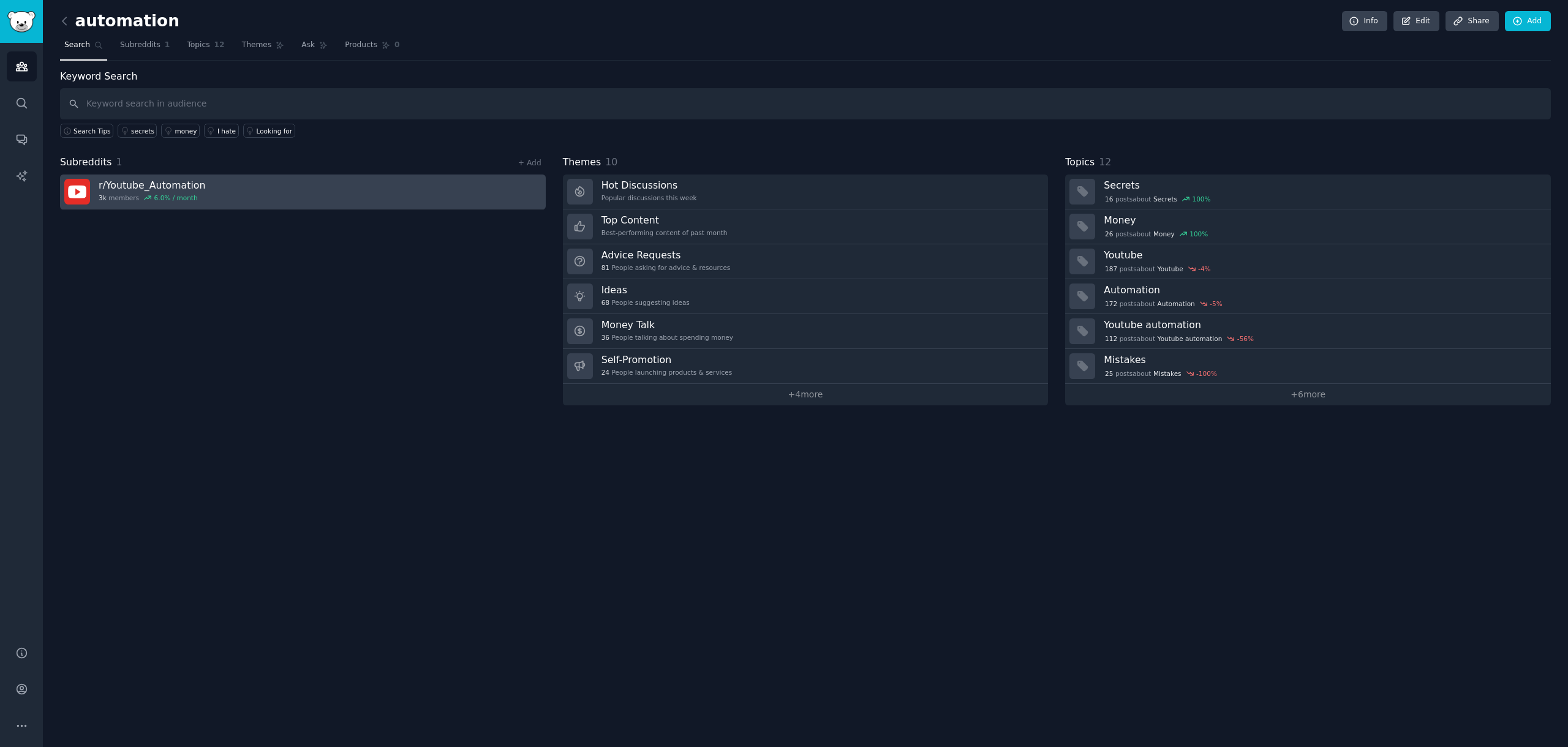
click at [352, 186] on link "r/ Youtube_Automation 3k members 6.0 % / month" at bounding box center [303, 192] width 486 height 35
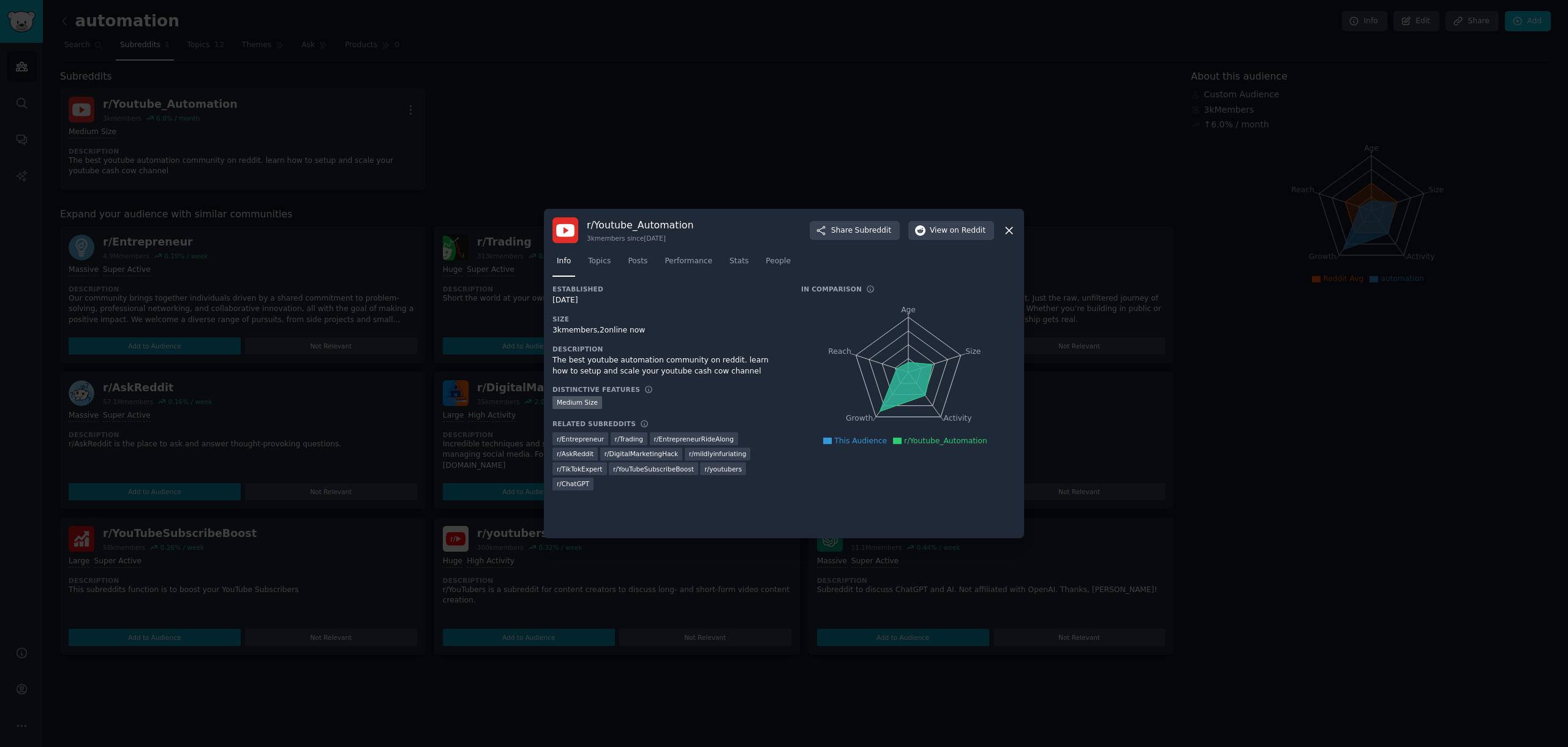
click at [840, 183] on div at bounding box center [784, 374] width 1568 height 747
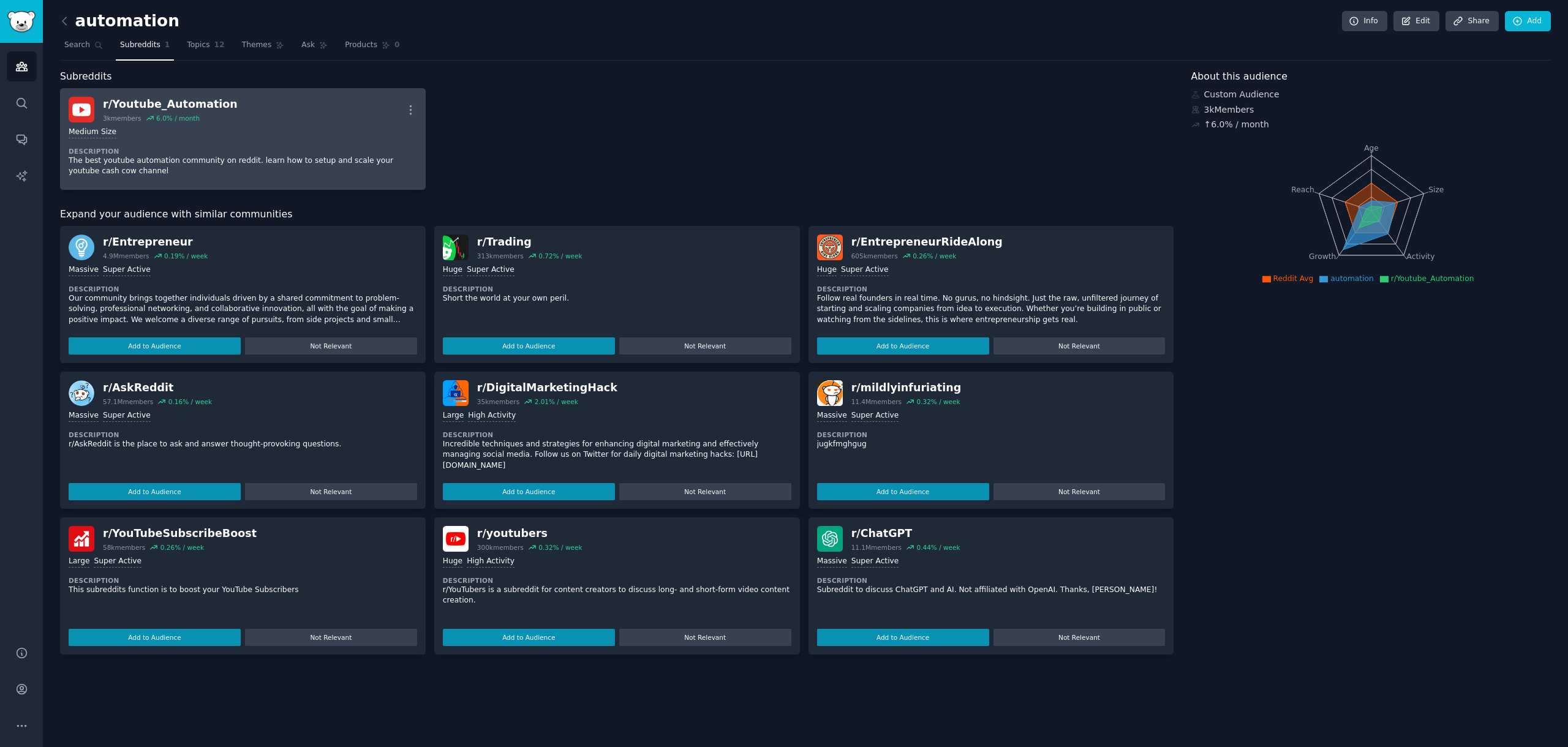
click at [228, 144] on div "Medium Size Description The best youtube automation community on reddit. learn …" at bounding box center [242, 152] width 349 height 59
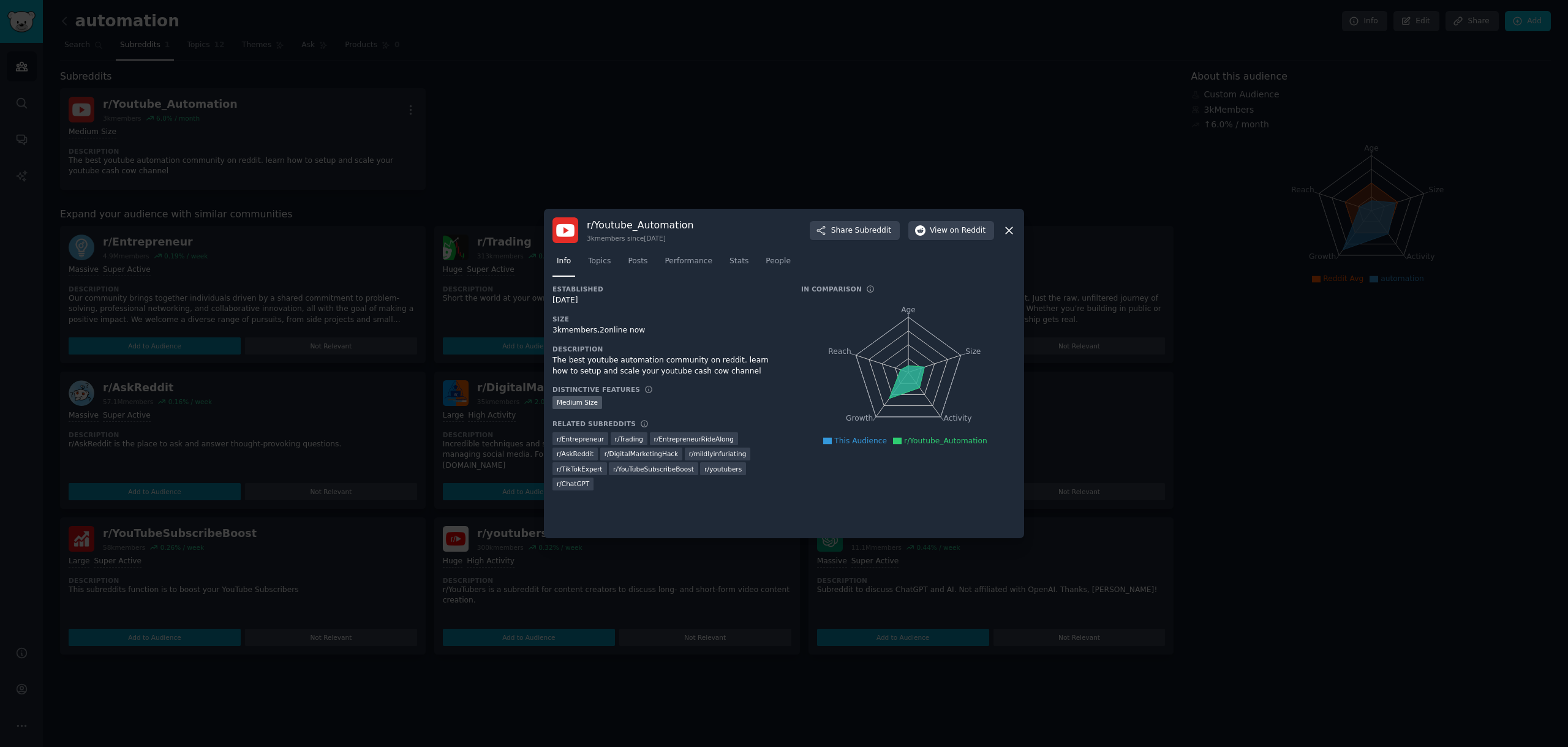
click at [514, 141] on div at bounding box center [784, 374] width 1568 height 747
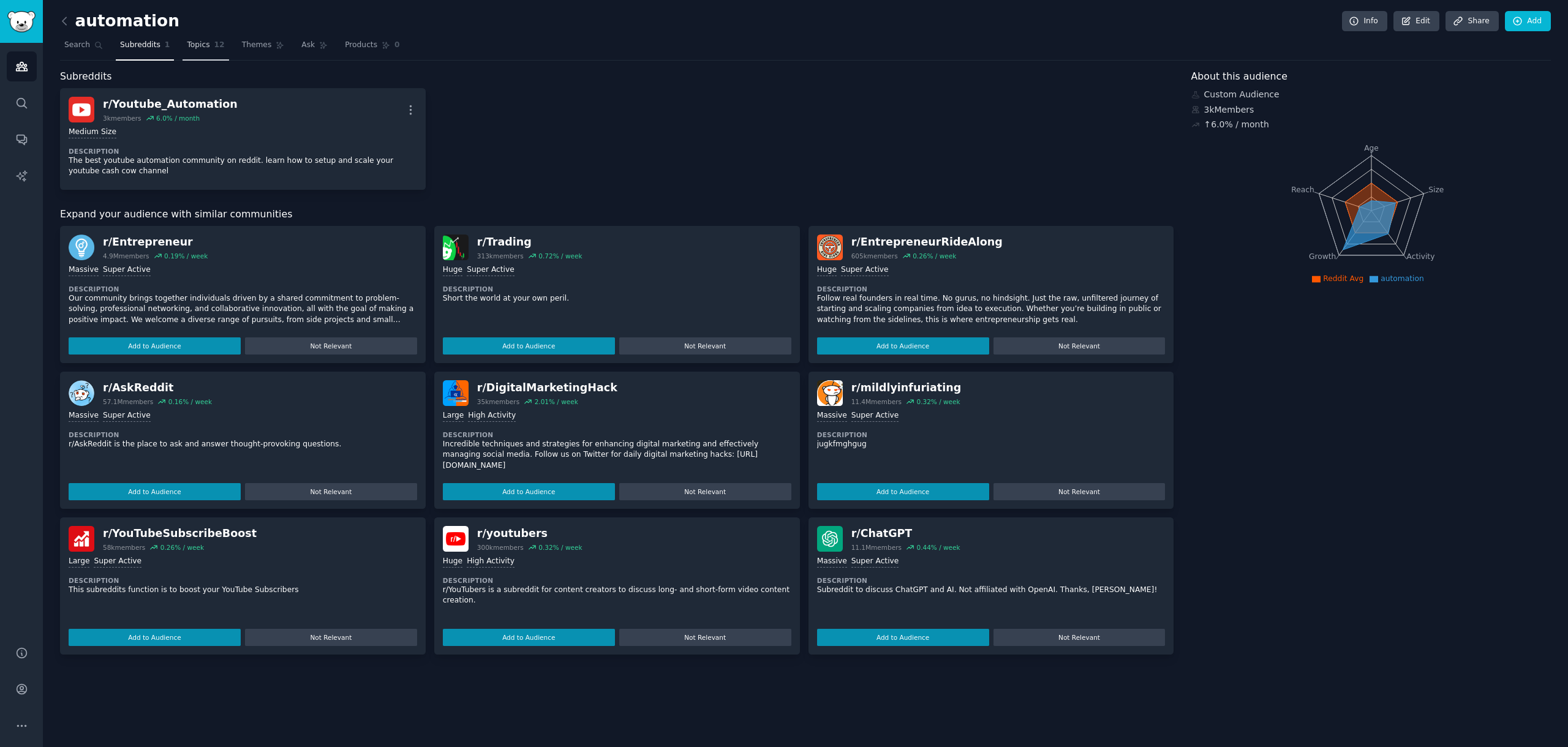
click at [200, 45] on span "Topics" at bounding box center [198, 45] width 23 height 11
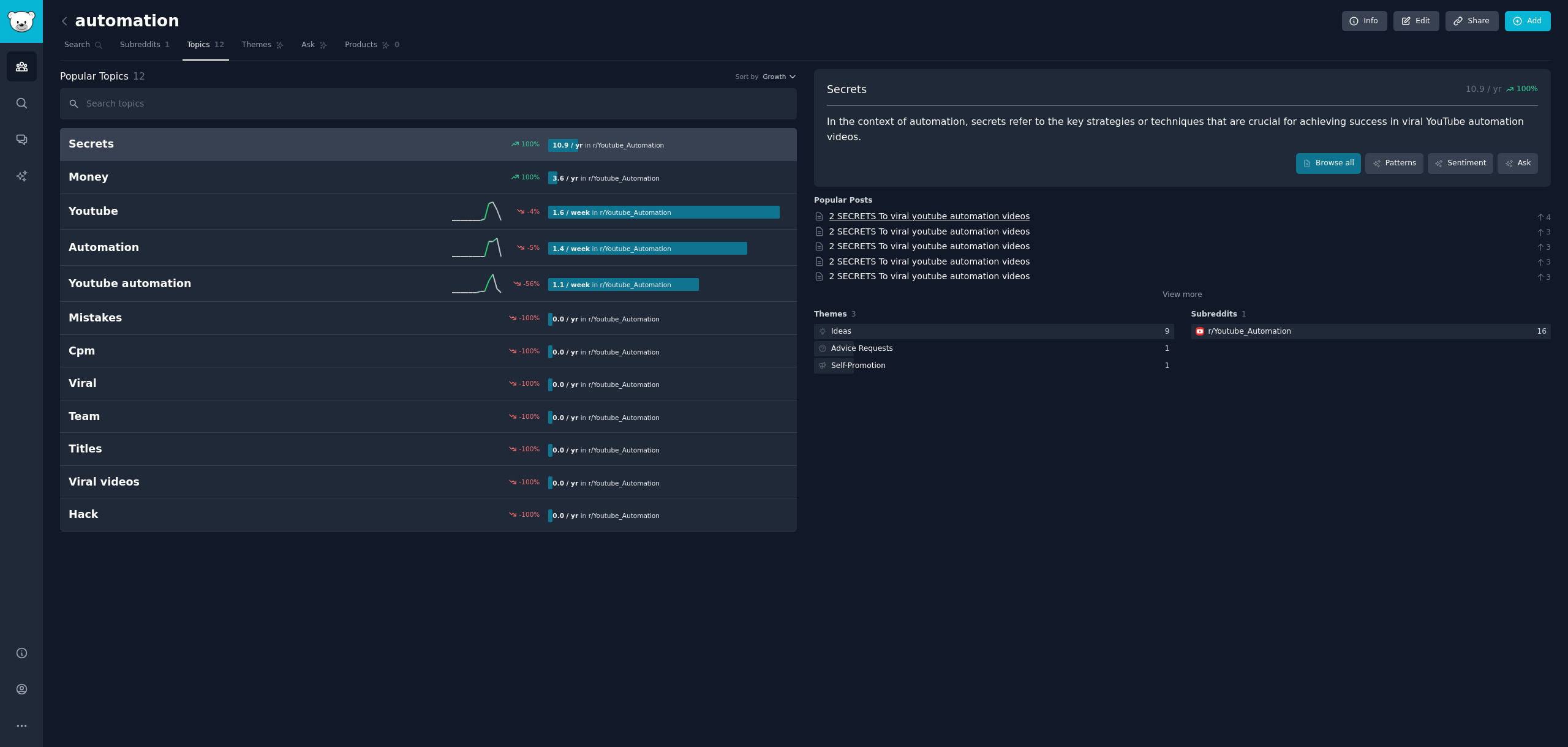
click at [884, 211] on link "2 SECRETS To viral youtube automation videos" at bounding box center [930, 216] width 201 height 10
click at [877, 226] on link "2 SECRETS To viral youtube automation videos" at bounding box center [930, 231] width 201 height 10
click at [775, 74] on span "Growth" at bounding box center [773, 76] width 23 height 9
click at [674, 78] on div "Popular Topics 12 Sort by Growth Growth Velocity" at bounding box center [428, 76] width 737 height 15
drag, startPoint x: 79, startPoint y: 44, endPoint x: 84, endPoint y: 49, distance: 7.1
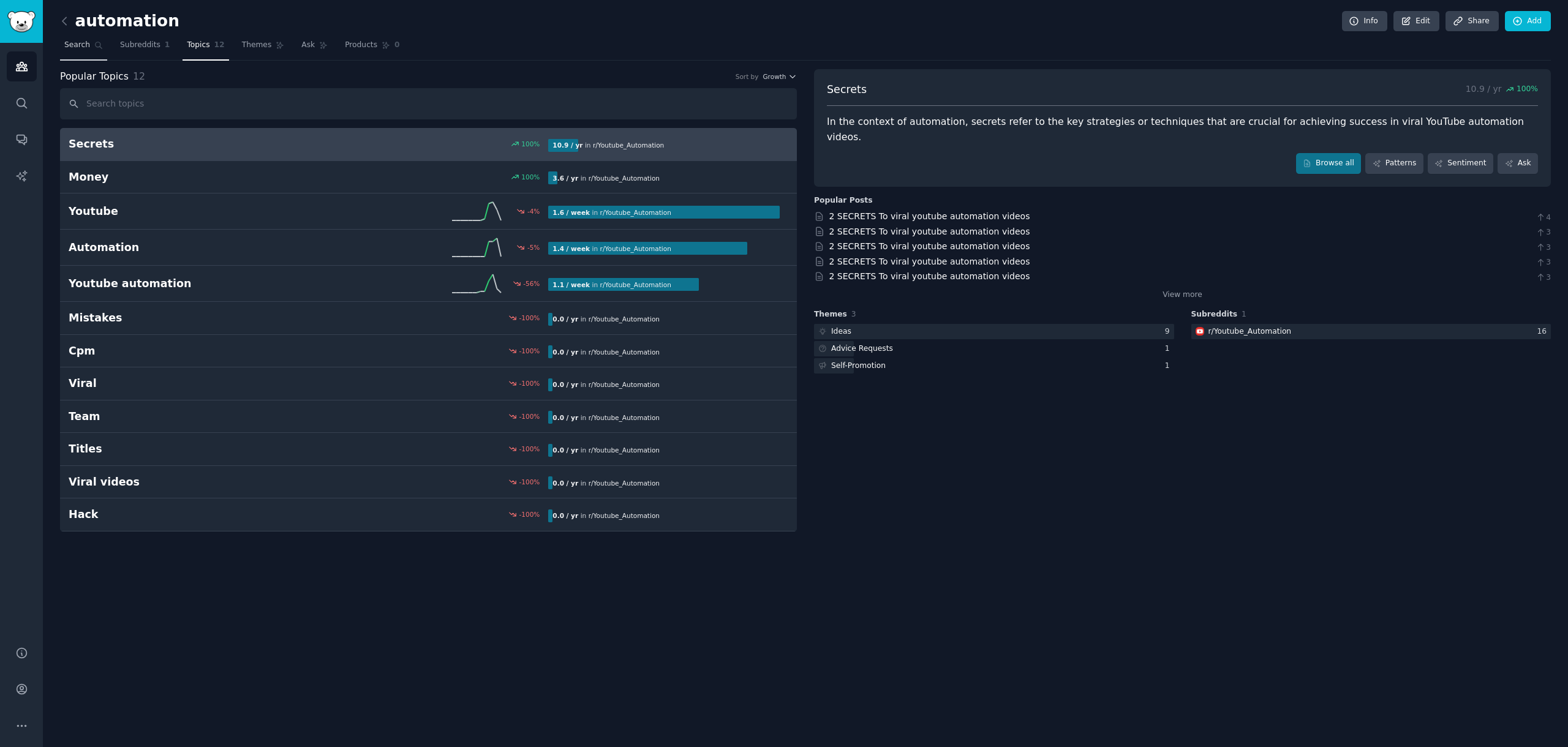
click at [79, 44] on span "Search" at bounding box center [77, 45] width 26 height 11
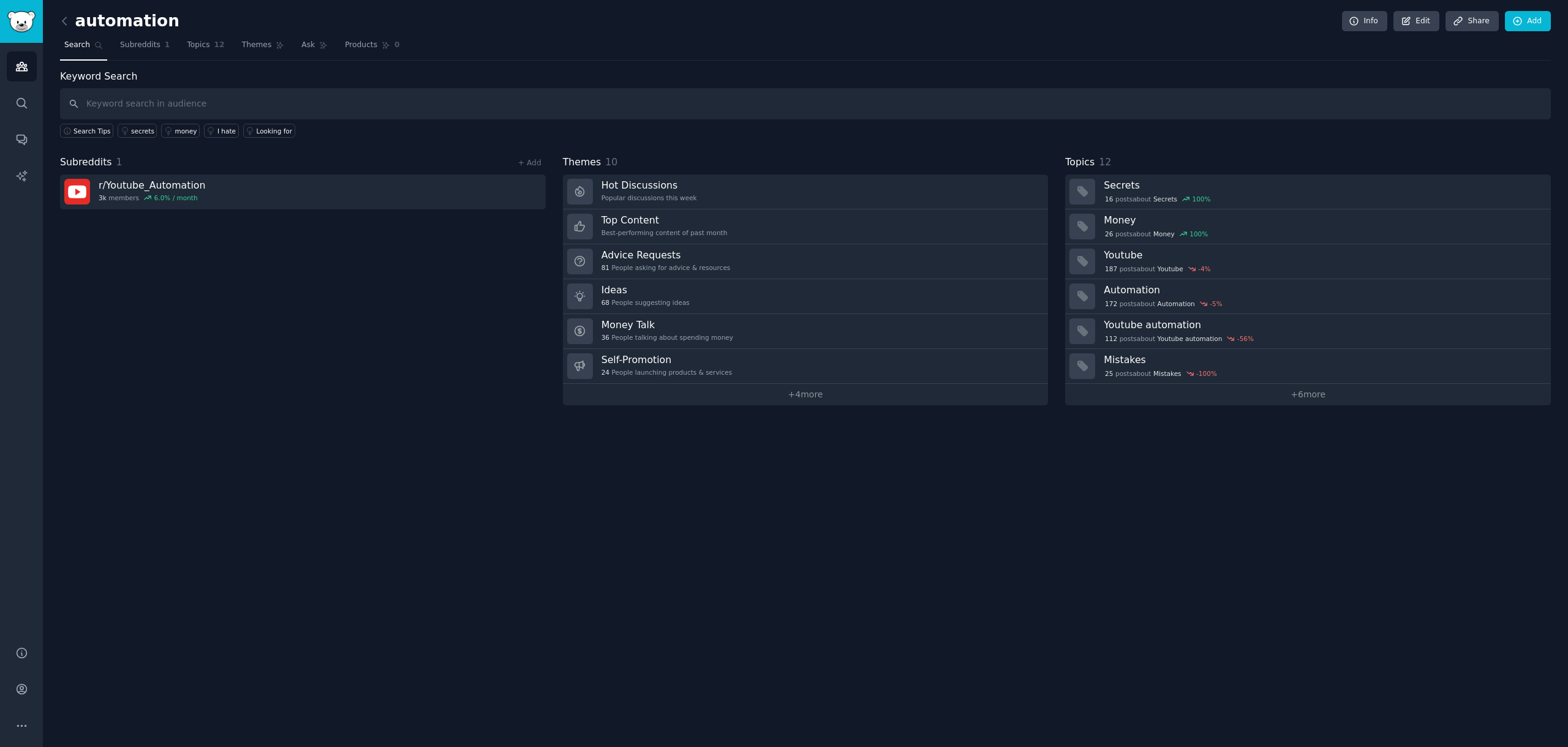
drag, startPoint x: 83, startPoint y: 45, endPoint x: 58, endPoint y: 18, distance: 36.8
click at [83, 45] on span "Search" at bounding box center [77, 45] width 26 height 11
click at [59, 17] on icon at bounding box center [65, 21] width 13 height 13
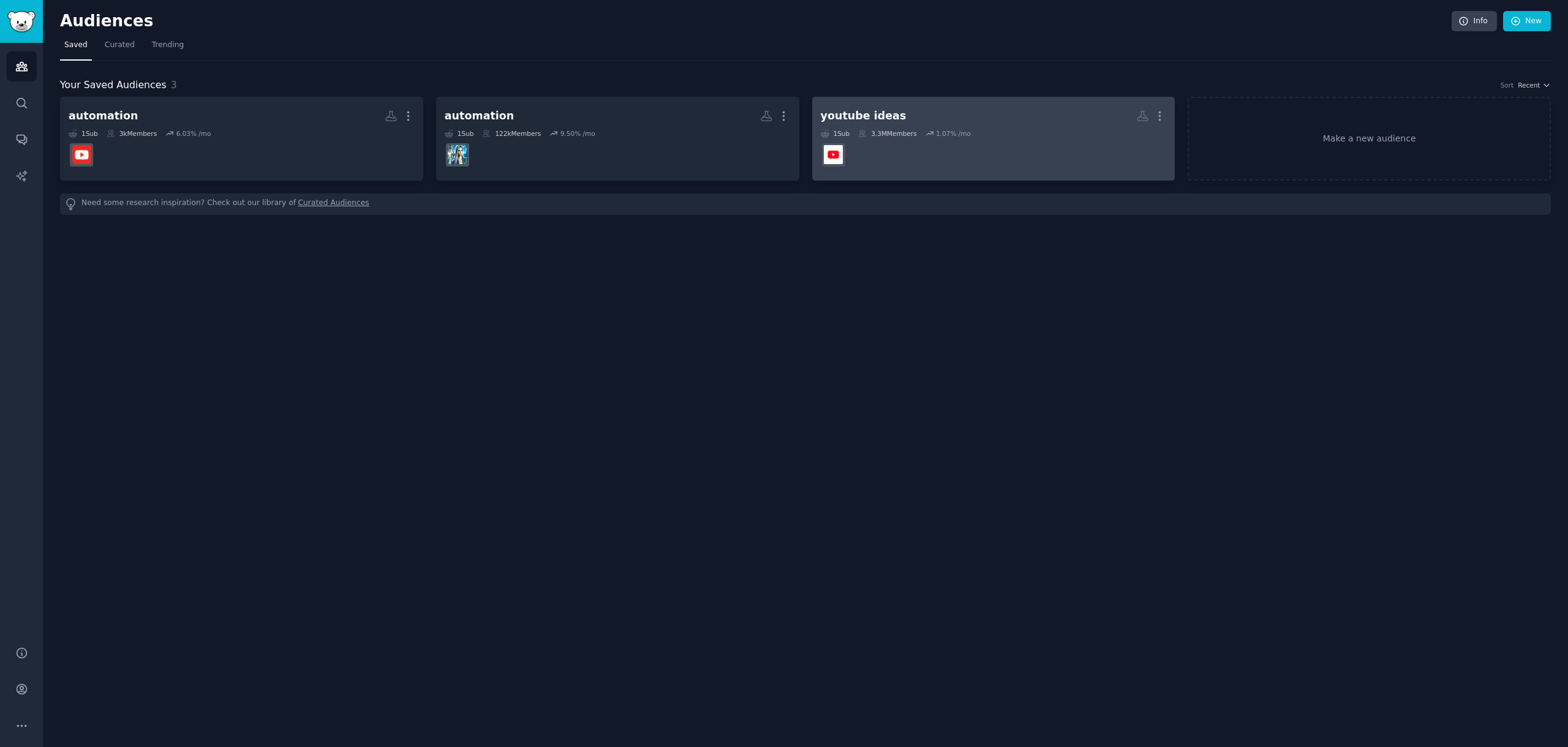
click at [895, 106] on h2 "youtube ideas More" at bounding box center [993, 116] width 346 height 22
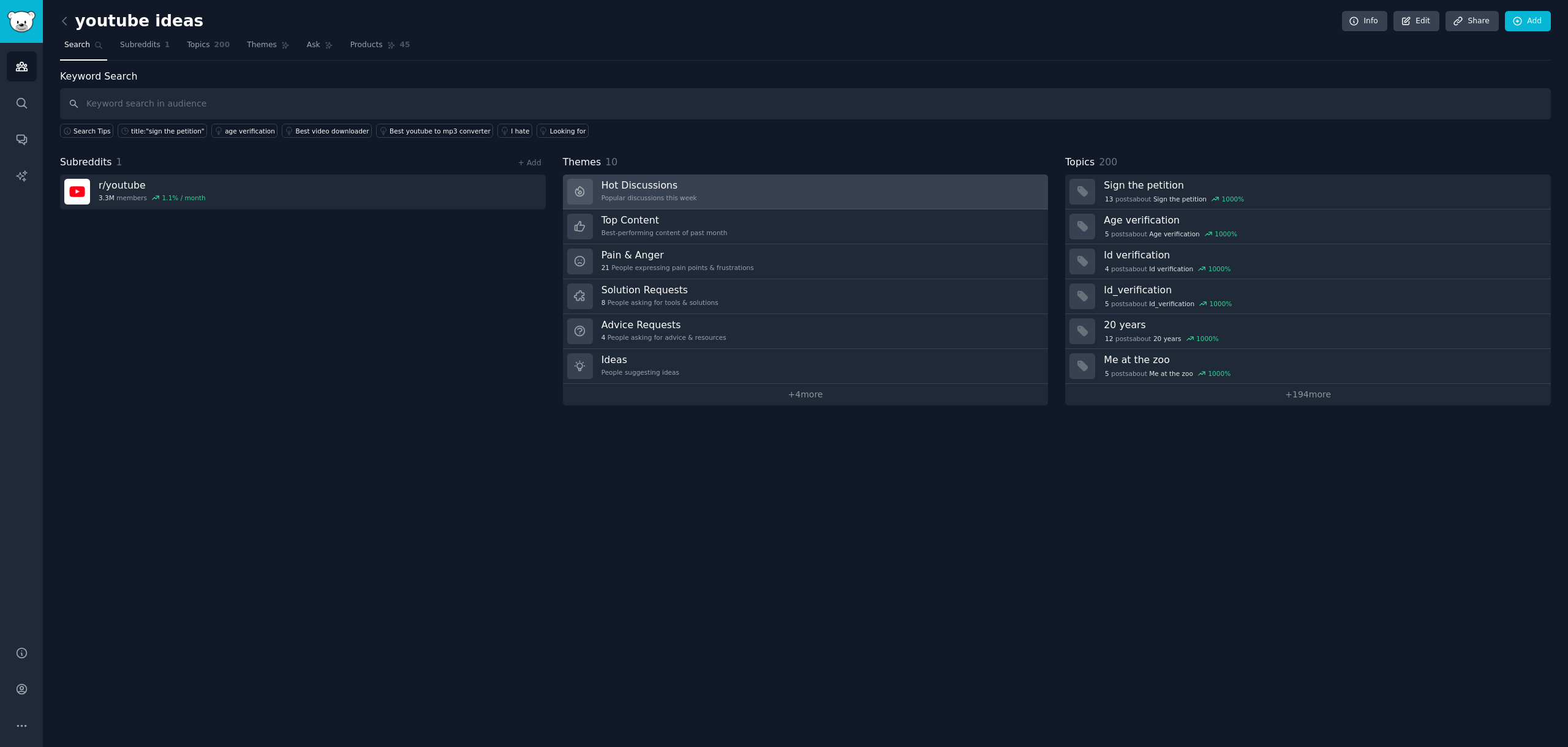
click at [809, 197] on link "Hot Discussions Popular discussions this week" at bounding box center [806, 192] width 486 height 35
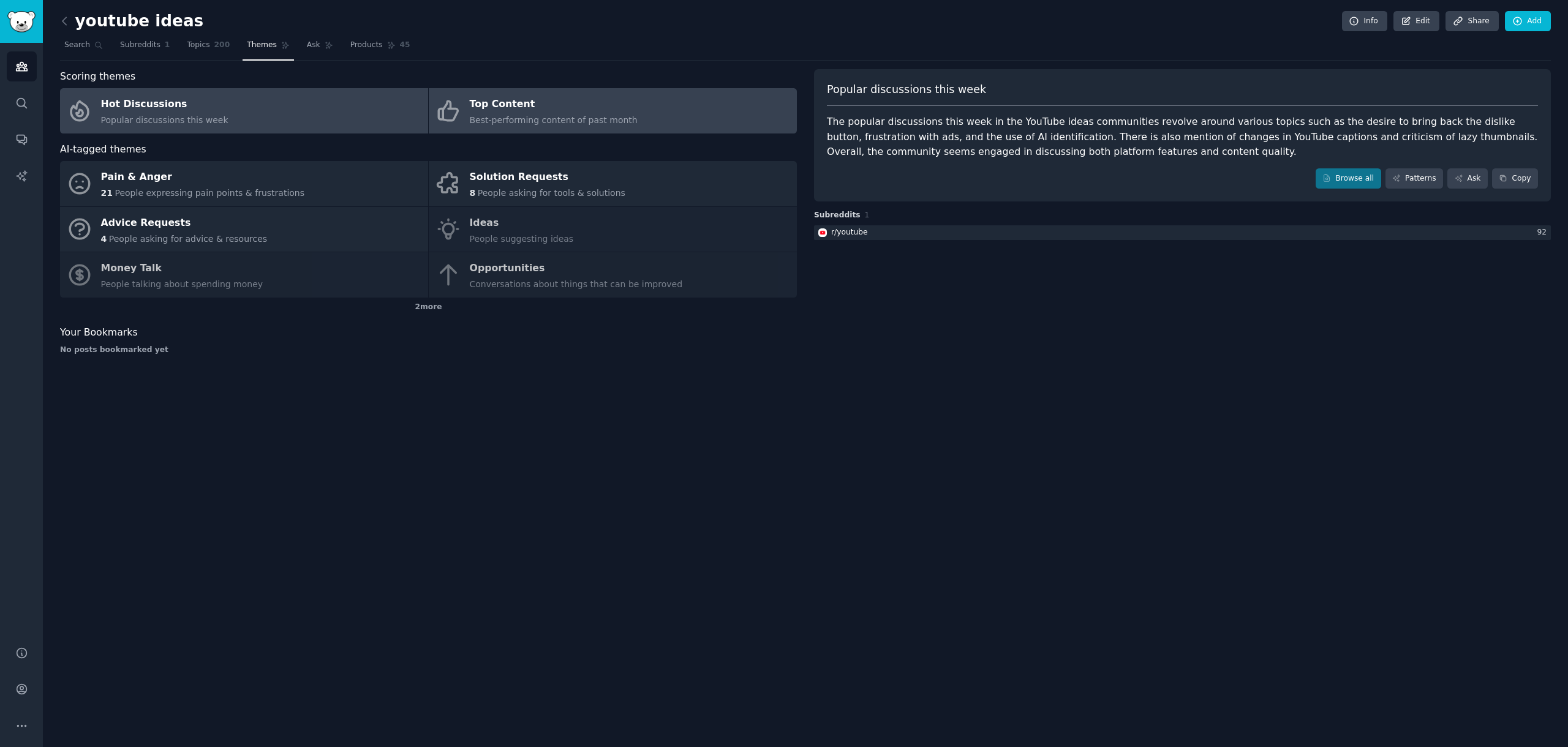
click at [560, 112] on div "Top Content" at bounding box center [554, 105] width 168 height 20
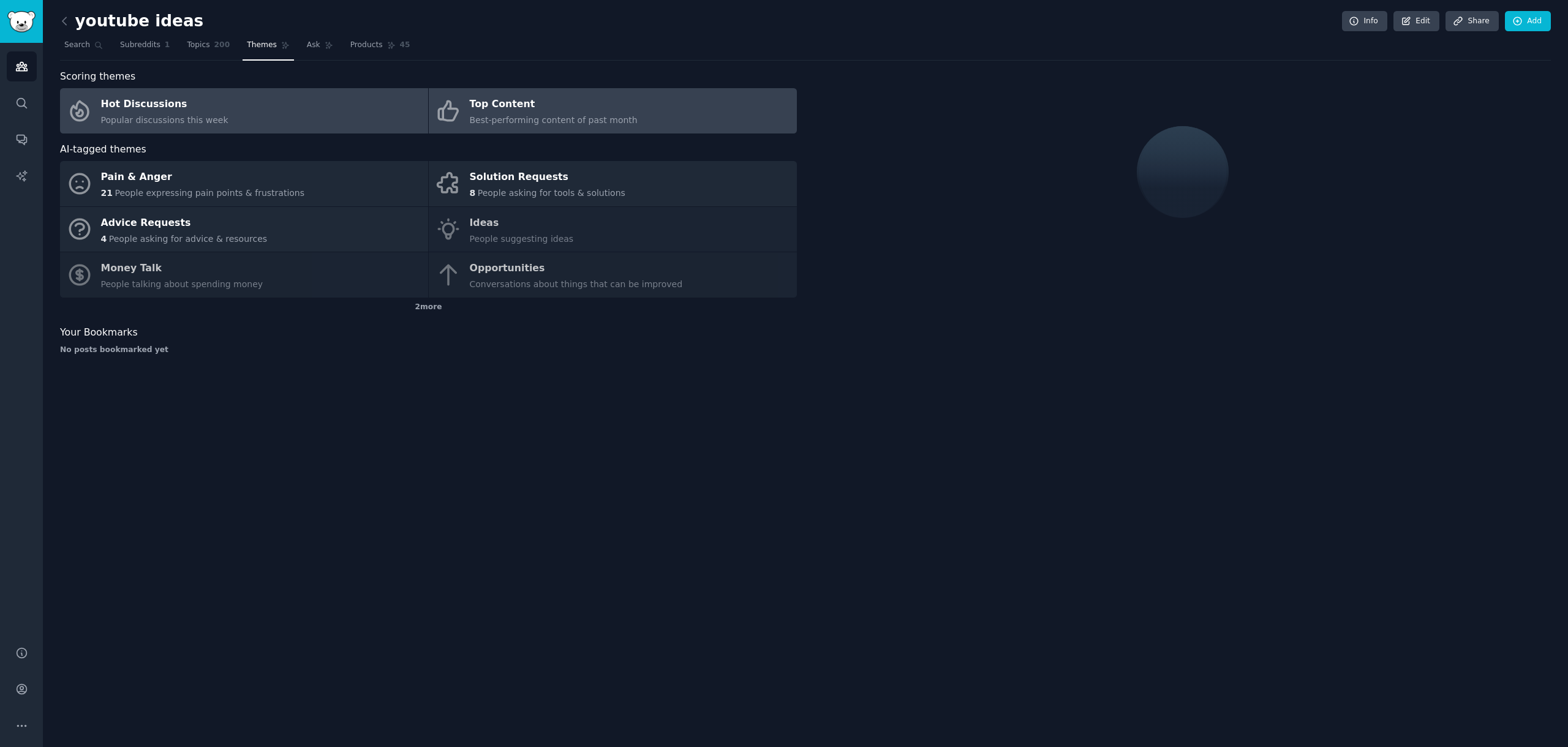
click at [341, 122] on link "Hot Discussions Popular discussions this week" at bounding box center [244, 110] width 368 height 45
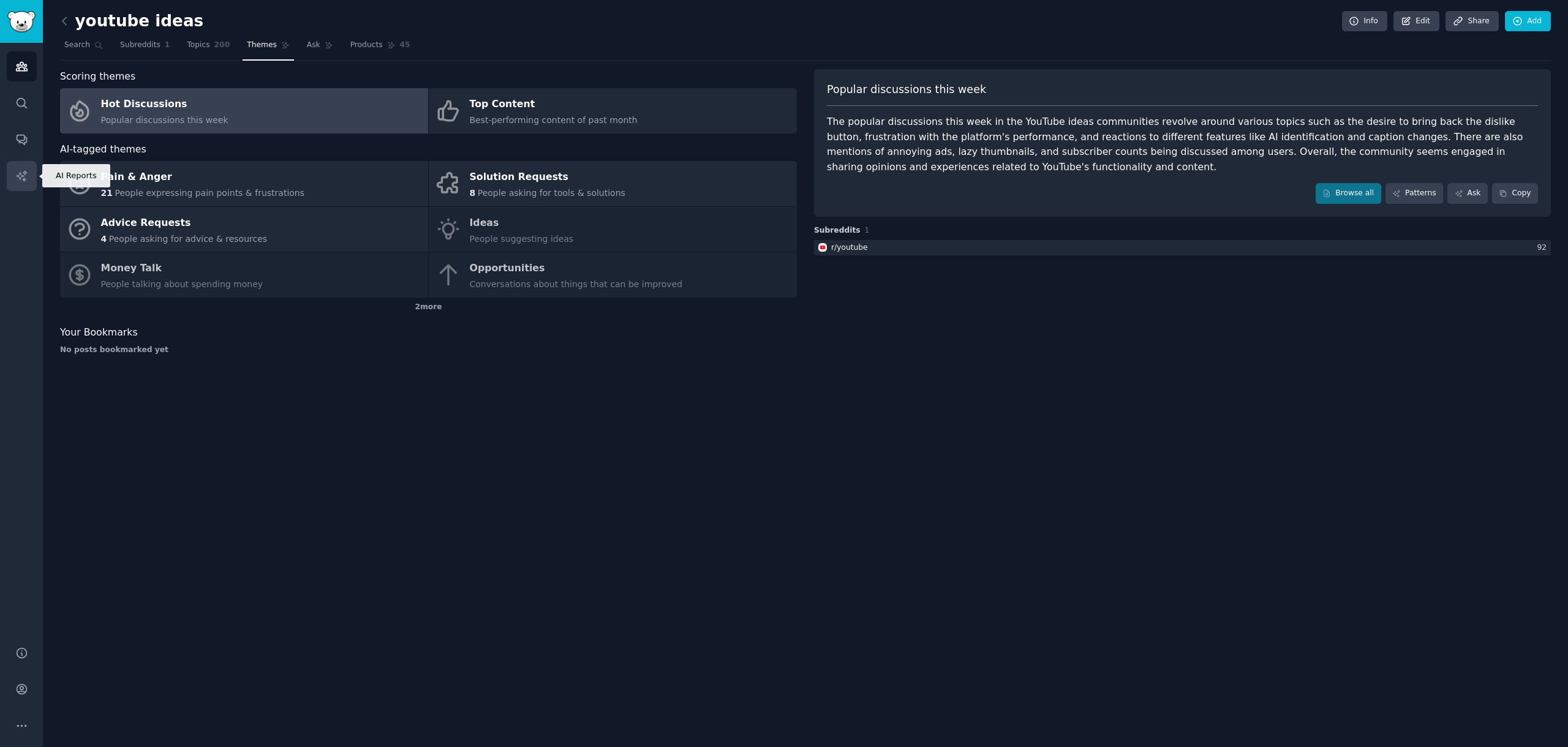
click at [19, 187] on link "AI Reports" at bounding box center [22, 176] width 30 height 30
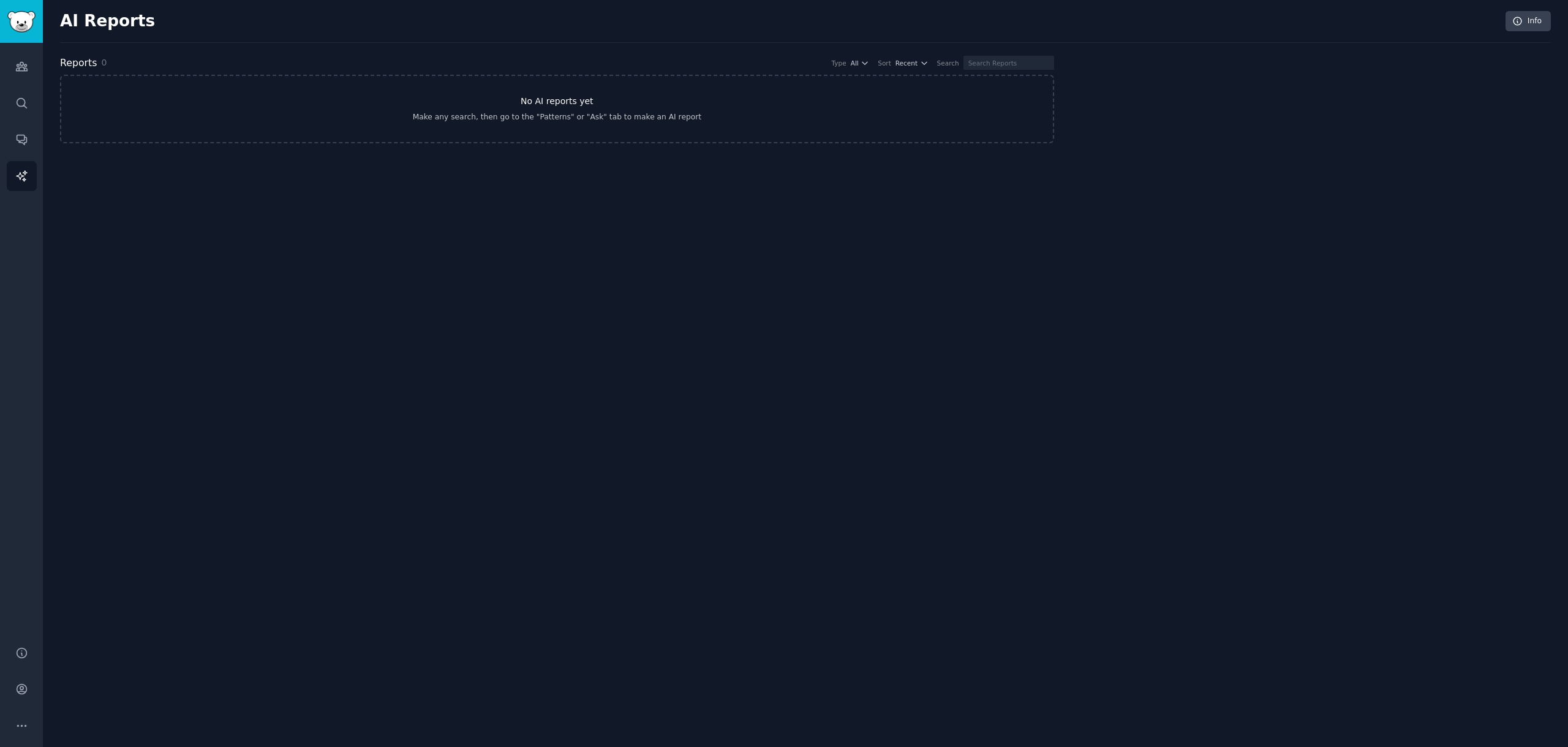
click at [621, 96] on link "No AI reports yet Make any search, then go to the "Patterns" or "Ask" tab to ma…" at bounding box center [557, 109] width 994 height 68
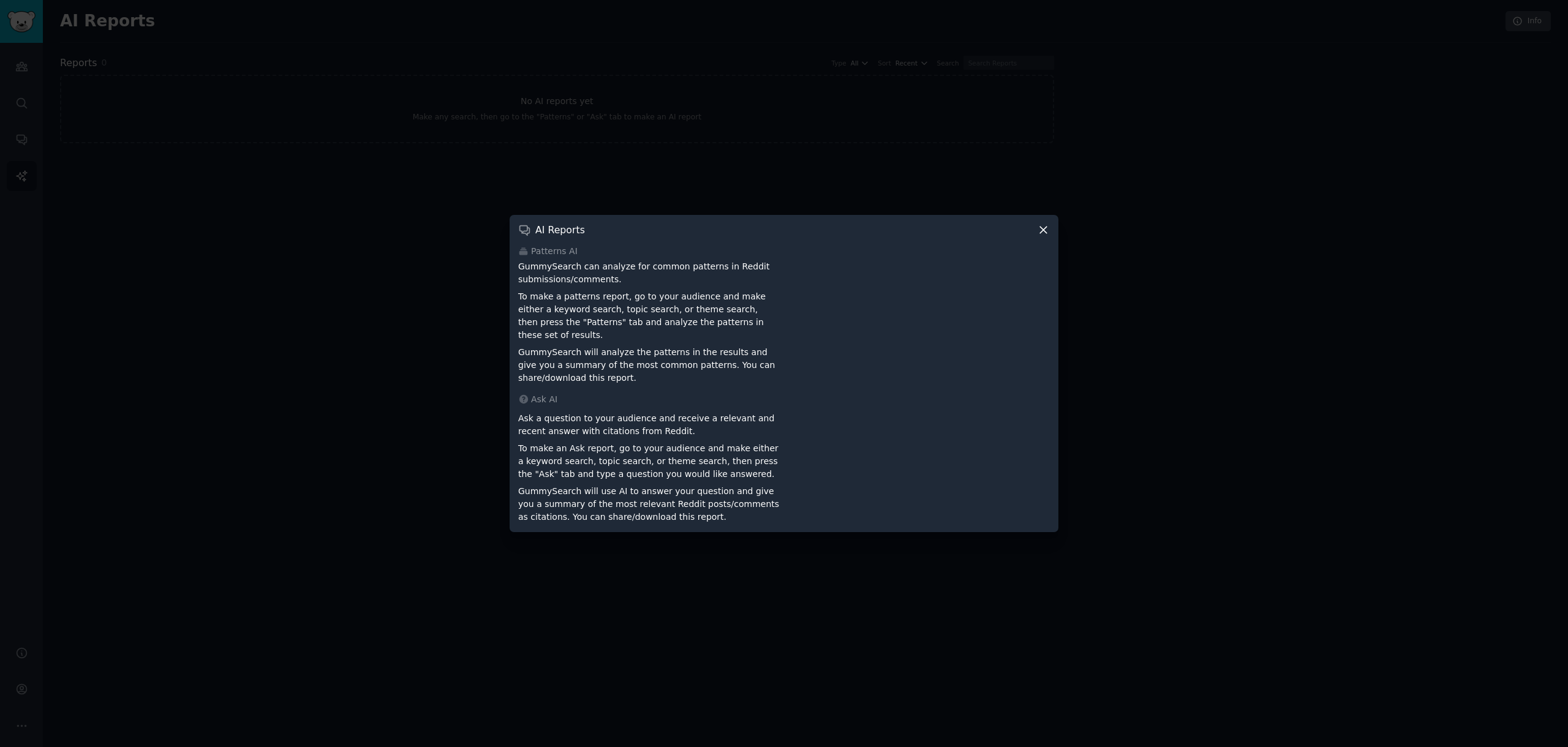
click at [700, 158] on div at bounding box center [784, 374] width 1568 height 747
